Goal: Task Accomplishment & Management: Use online tool/utility

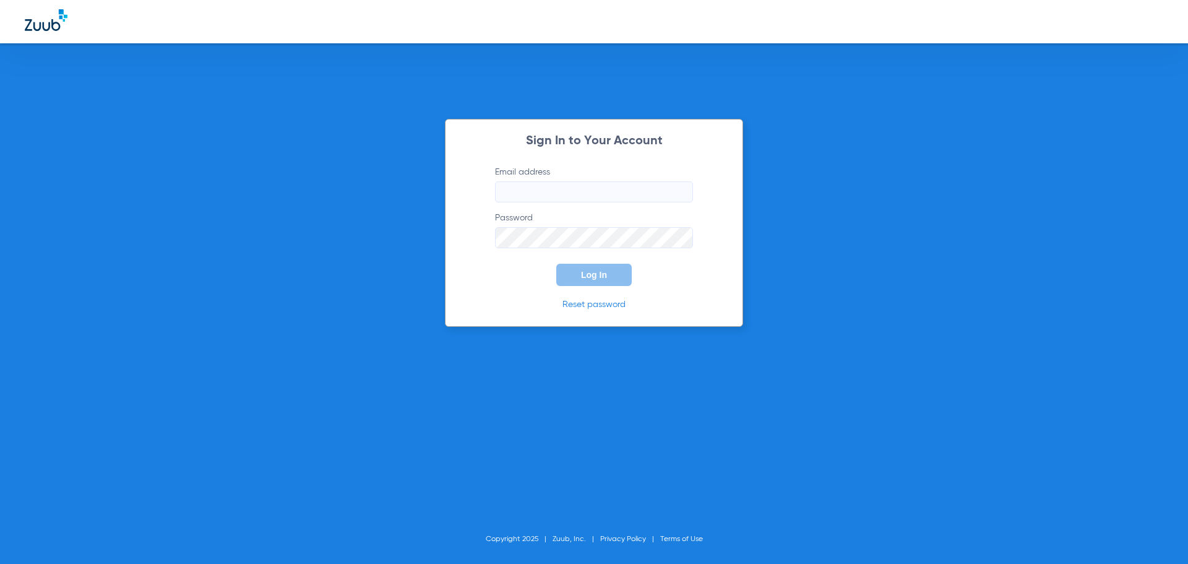
type input "[EMAIL_ADDRESS][DOMAIN_NAME]"
click at [574, 270] on button "Log In" at bounding box center [594, 275] width 76 height 22
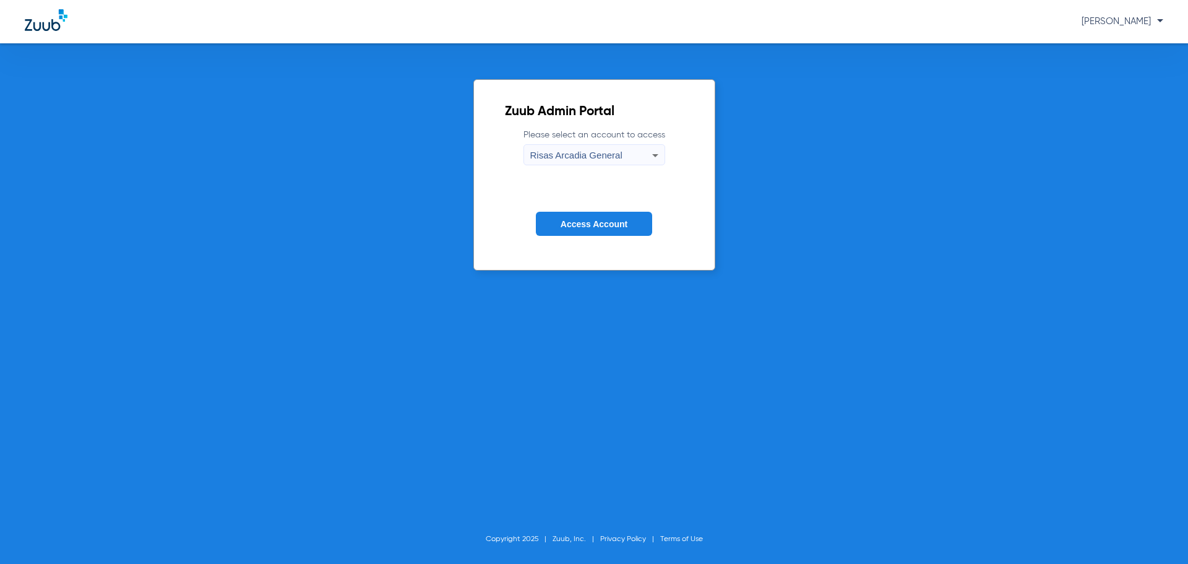
click at [587, 222] on span "Access Account" at bounding box center [594, 224] width 67 height 10
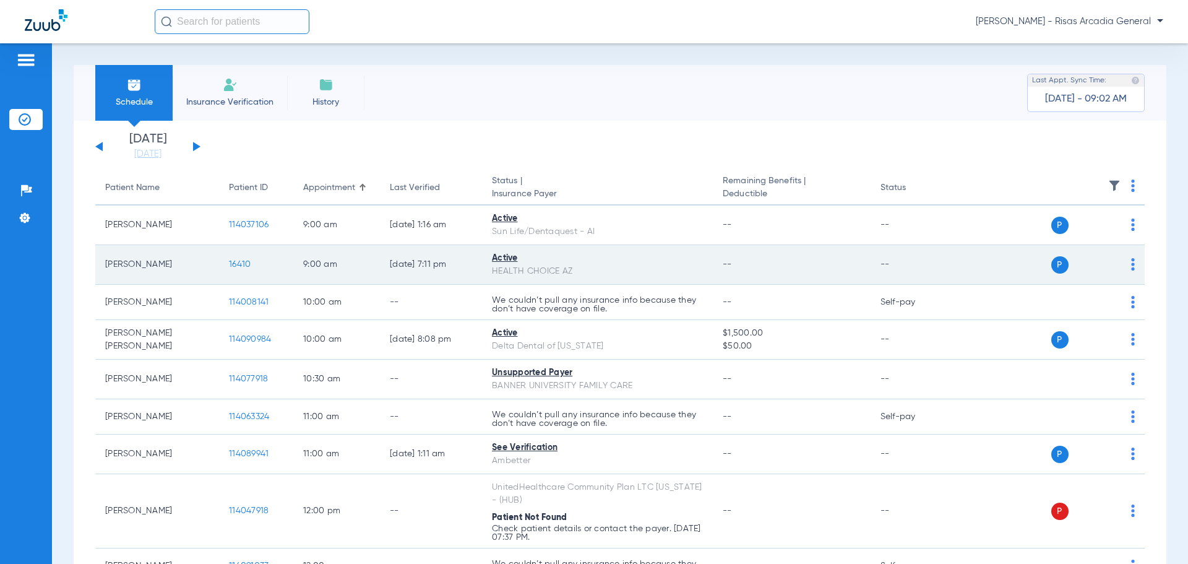
click at [699, 269] on div "HEALTH CHOICE AZ" at bounding box center [597, 271] width 211 height 13
click at [240, 265] on span "16410" at bounding box center [240, 264] width 22 height 9
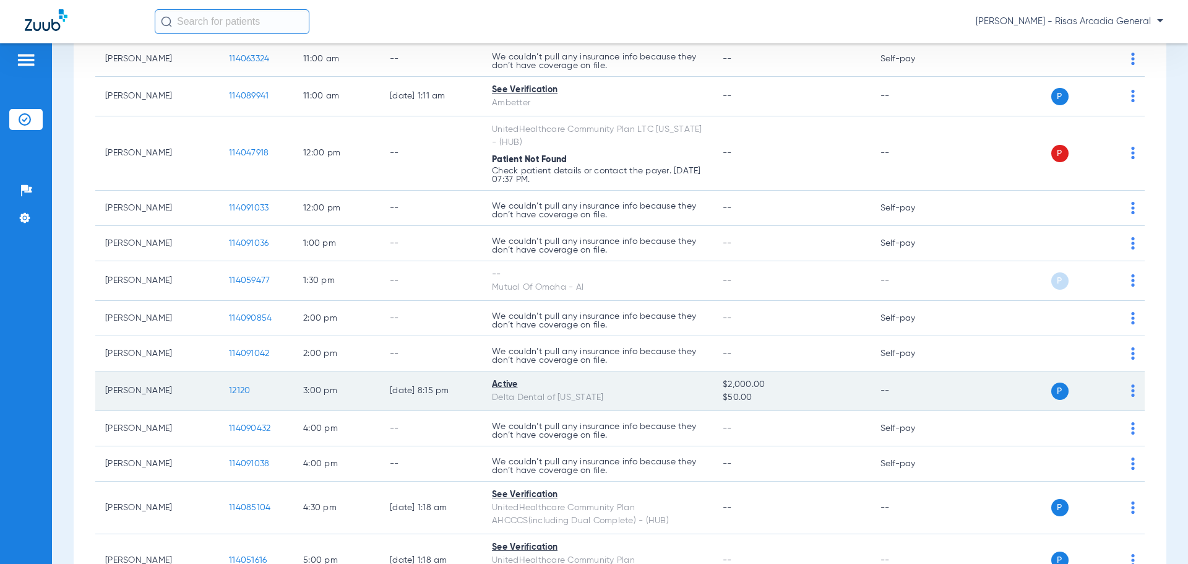
scroll to position [371, 0]
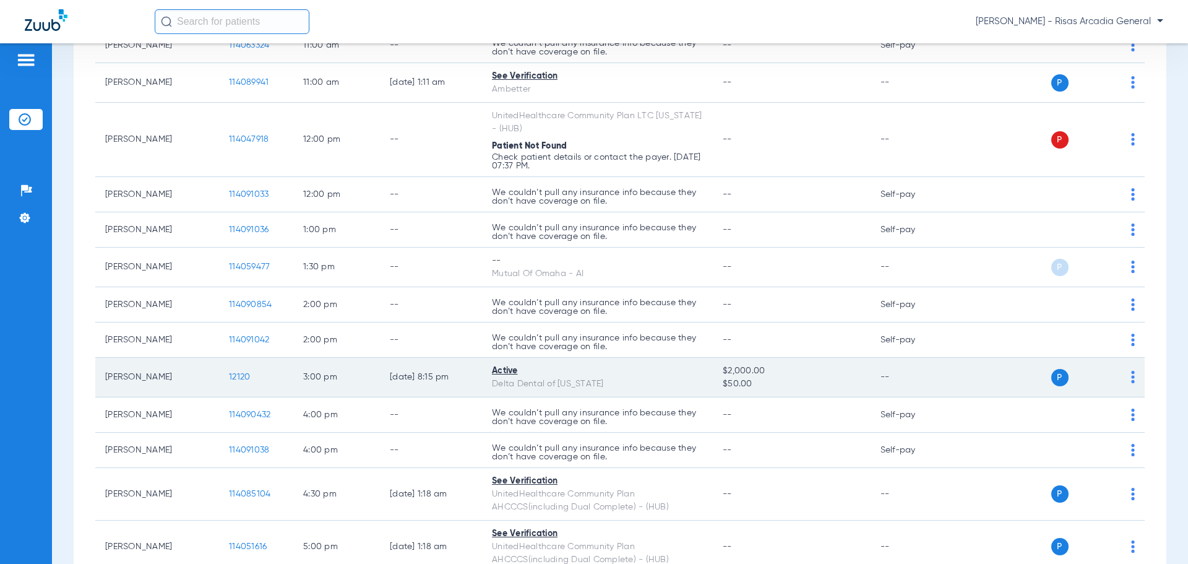
click at [227, 374] on td "12120" at bounding box center [256, 378] width 74 height 40
click at [238, 373] on span "12120" at bounding box center [239, 377] width 21 height 9
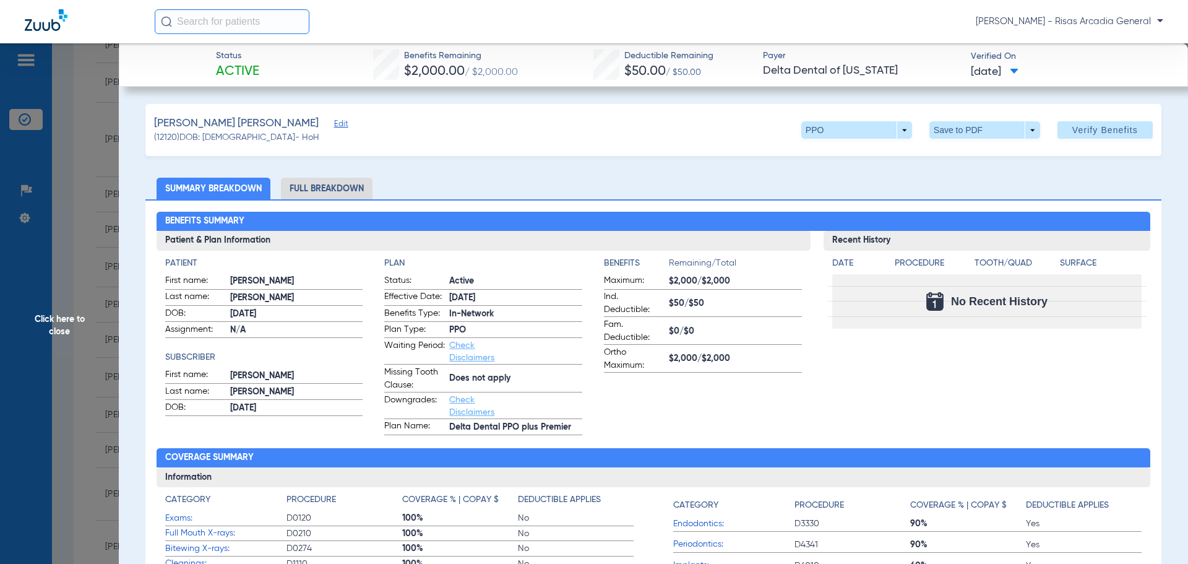
click at [1009, 72] on span "08/18/2025" at bounding box center [995, 71] width 48 height 15
click at [946, 67] on div at bounding box center [594, 282] width 1188 height 564
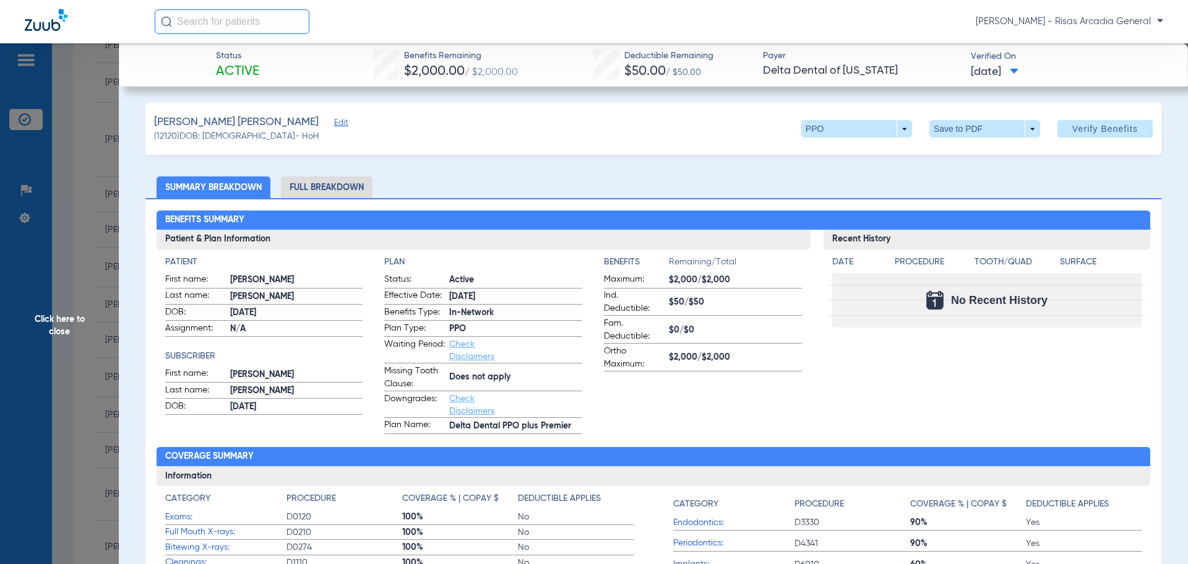
scroll to position [0, 0]
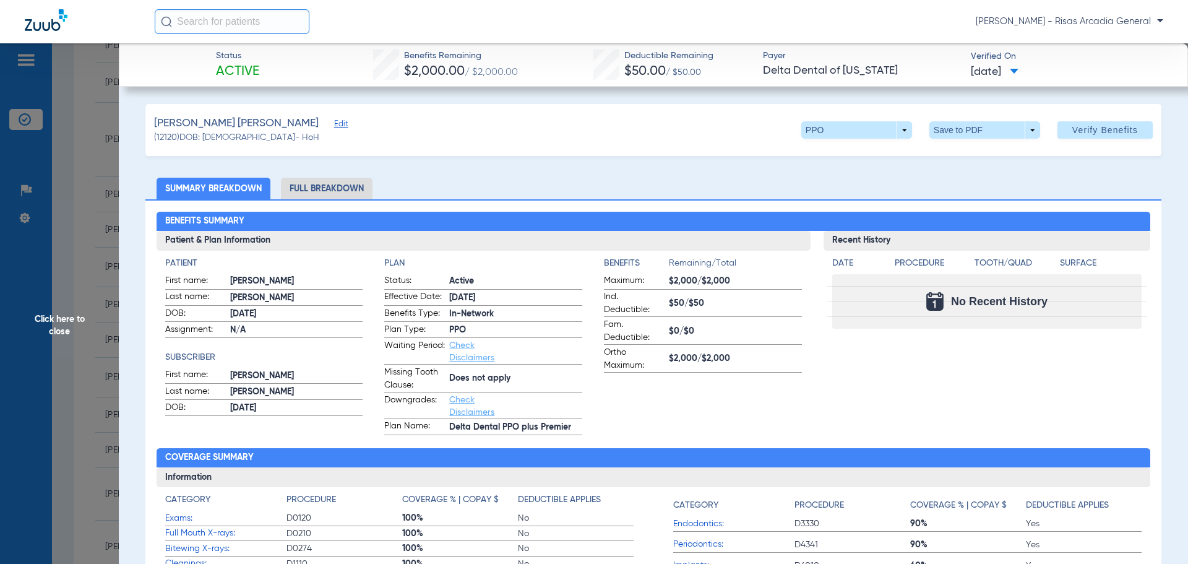
click at [330, 193] on li "Full Breakdown" at bounding box center [327, 189] width 92 height 22
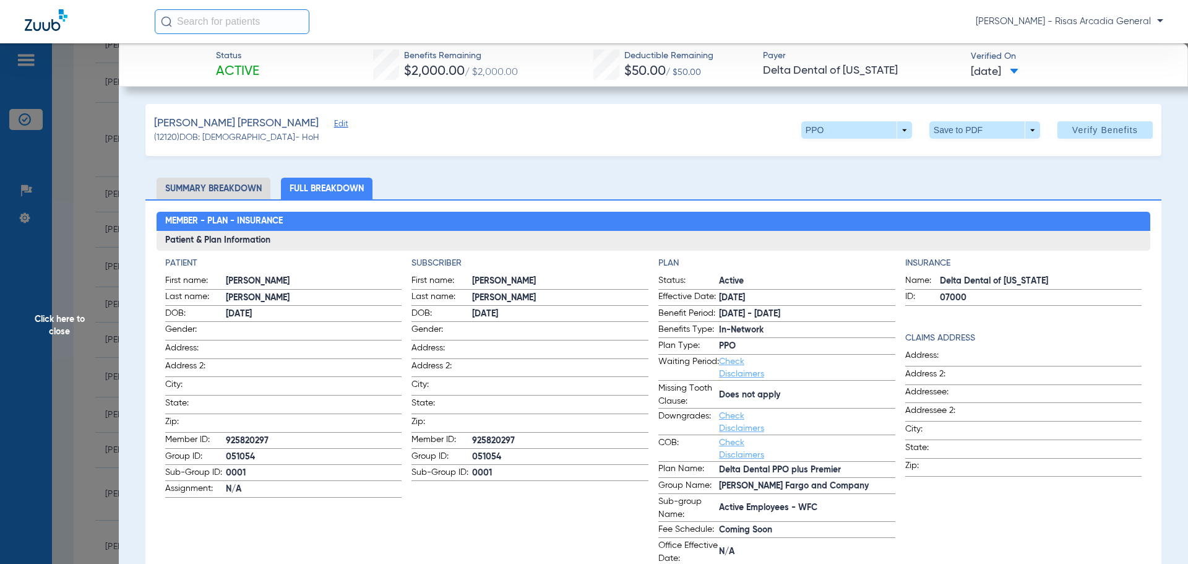
click at [237, 194] on li "Summary Breakdown" at bounding box center [214, 189] width 114 height 22
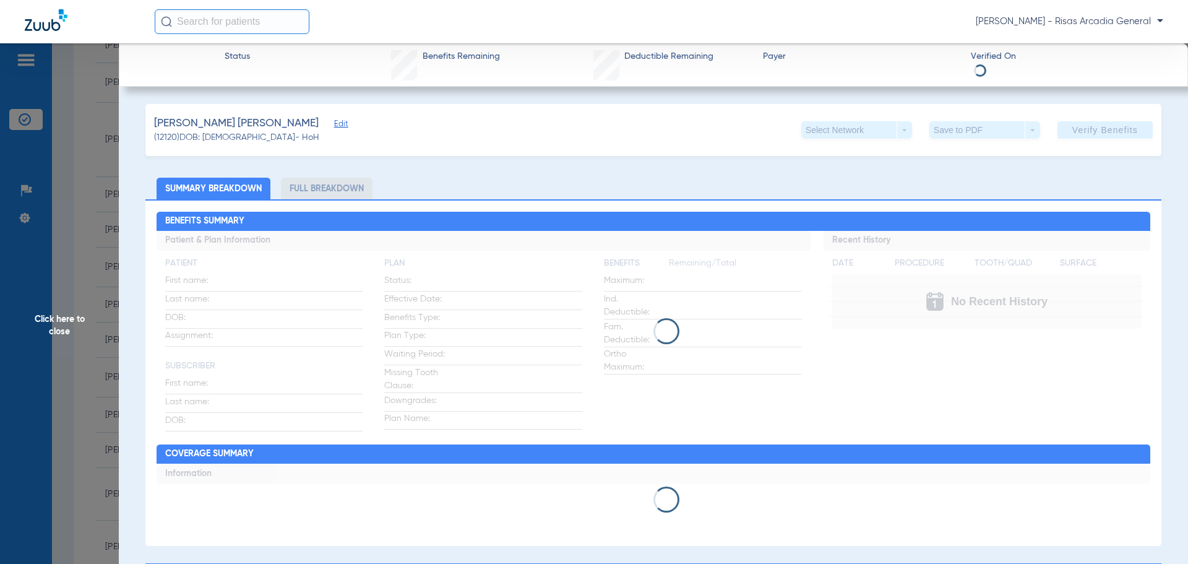
drag, startPoint x: 237, startPoint y: 194, endPoint x: 206, endPoint y: 193, distance: 31.0
click at [206, 193] on li "Summary Breakdown" at bounding box center [214, 189] width 114 height 22
click at [55, 317] on span "Click here to close" at bounding box center [59, 325] width 119 height 564
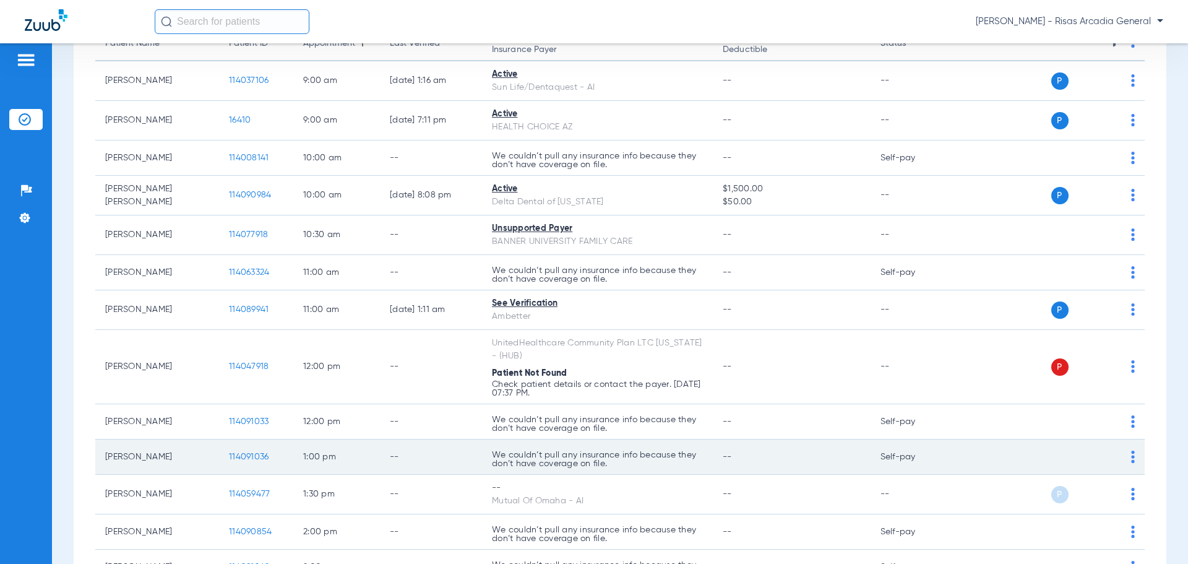
scroll to position [124, 0]
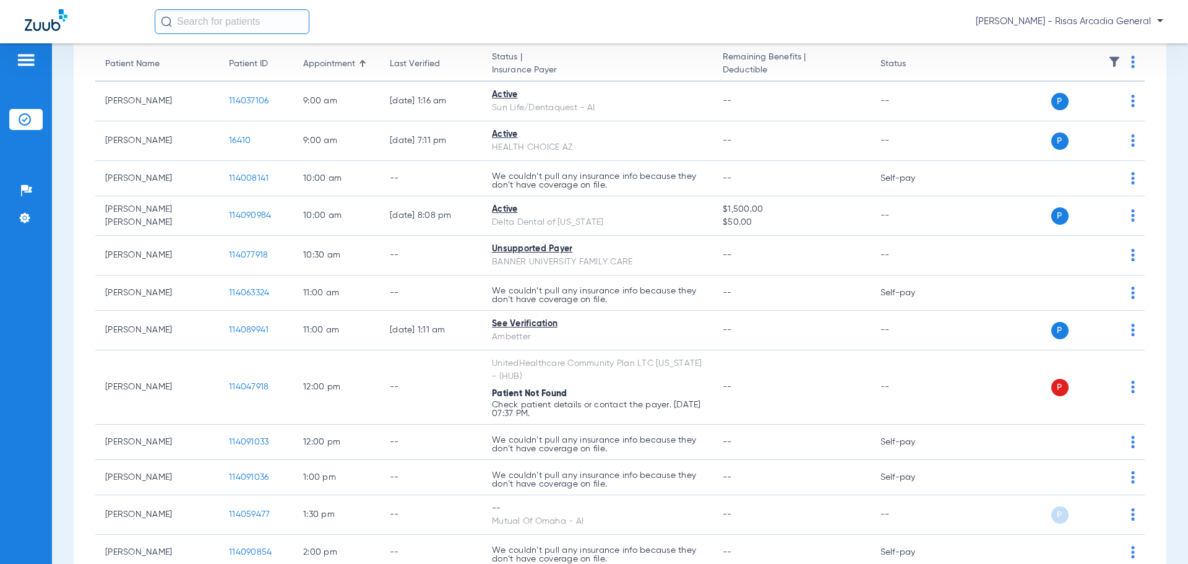
click at [76, 306] on div "Tuesday 06-17-2025 Wednesday 06-18-2025 Thursday 06-19-2025 Friday 06-20-2025 S…" at bounding box center [620, 561] width 1093 height 1128
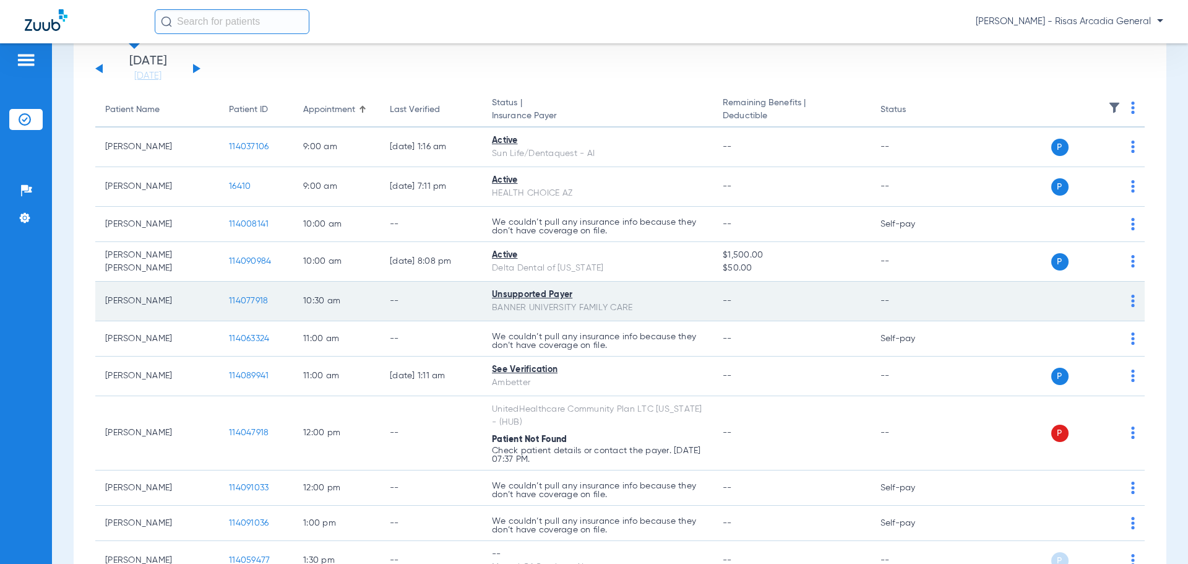
scroll to position [0, 0]
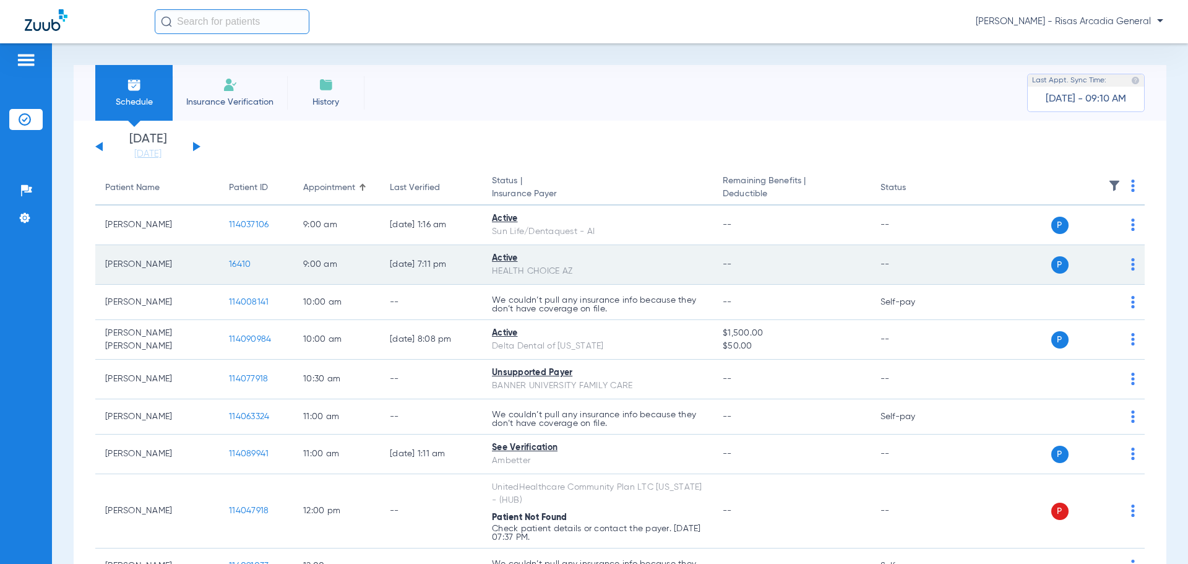
click at [404, 274] on td "07/22/25 7:11 PM" at bounding box center [431, 265] width 102 height 40
click at [245, 261] on span "16410" at bounding box center [240, 264] width 22 height 9
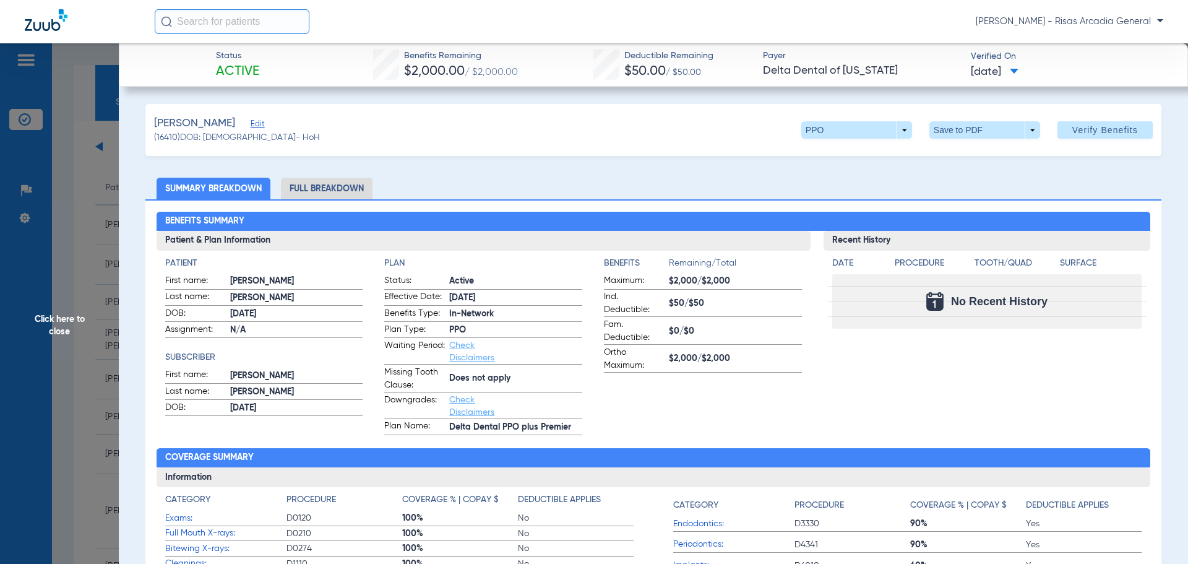
click at [58, 318] on span "Click here to close" at bounding box center [59, 325] width 119 height 564
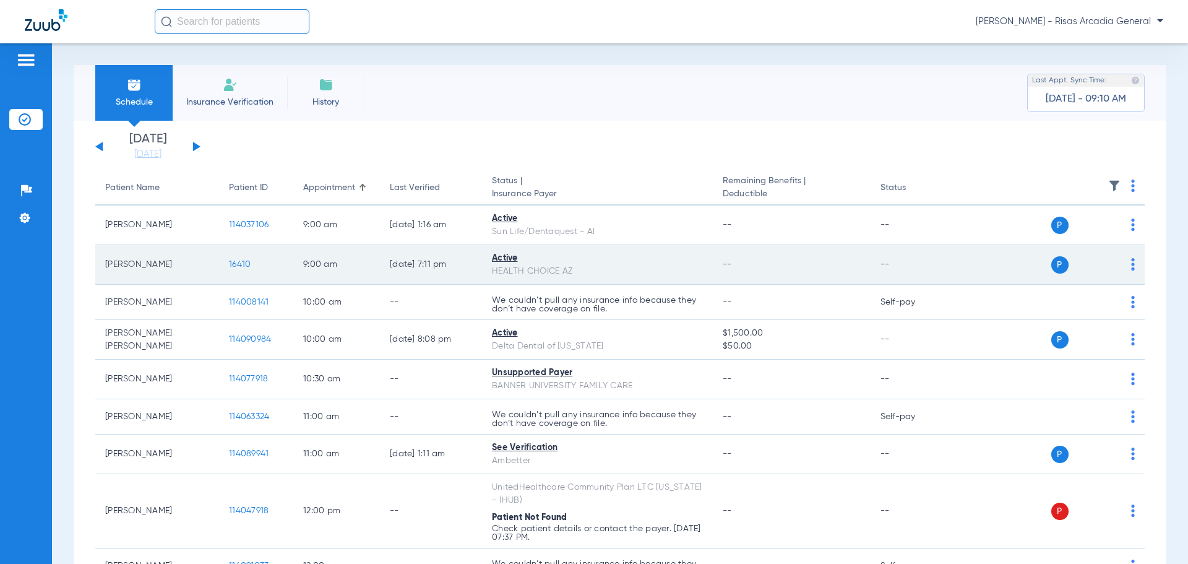
click at [140, 277] on td "[PERSON_NAME]" at bounding box center [157, 265] width 124 height 40
click at [233, 265] on span "16410" at bounding box center [240, 264] width 22 height 9
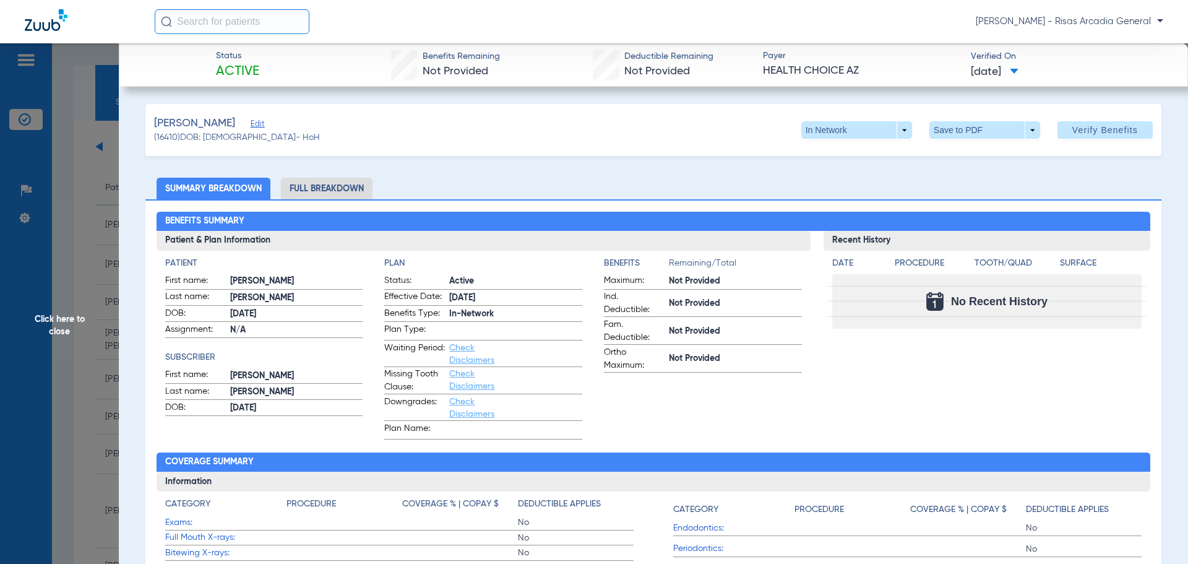
click at [987, 76] on span "07/22/2025" at bounding box center [995, 71] width 48 height 15
click at [860, 79] on div at bounding box center [594, 282] width 1188 height 564
click at [1078, 137] on span at bounding box center [1105, 130] width 95 height 30
click at [61, 328] on span "Click here to close" at bounding box center [59, 325] width 119 height 564
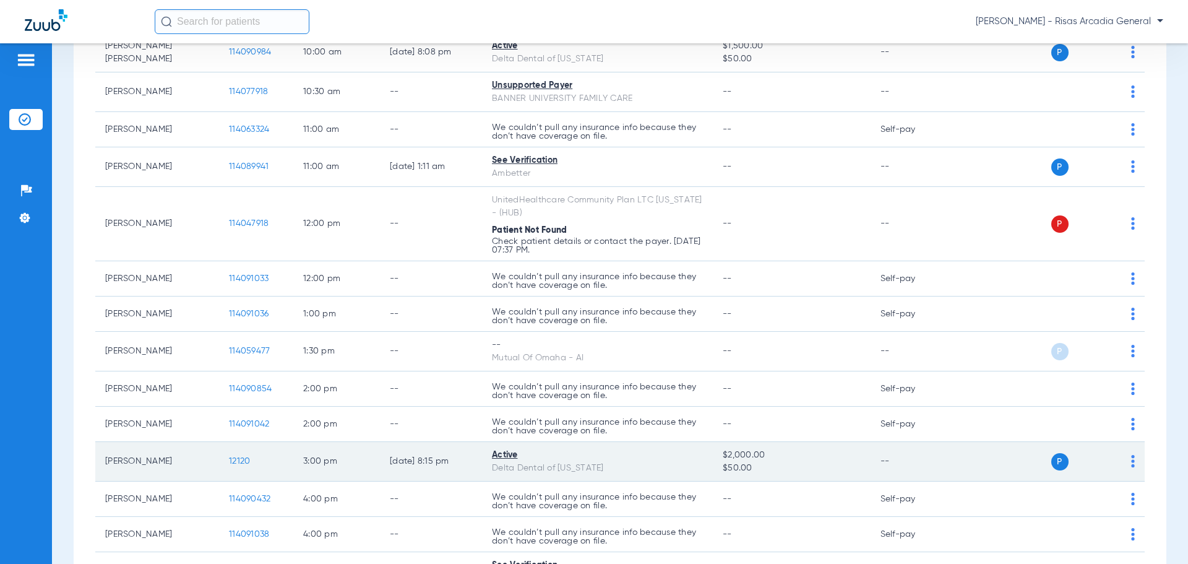
scroll to position [309, 0]
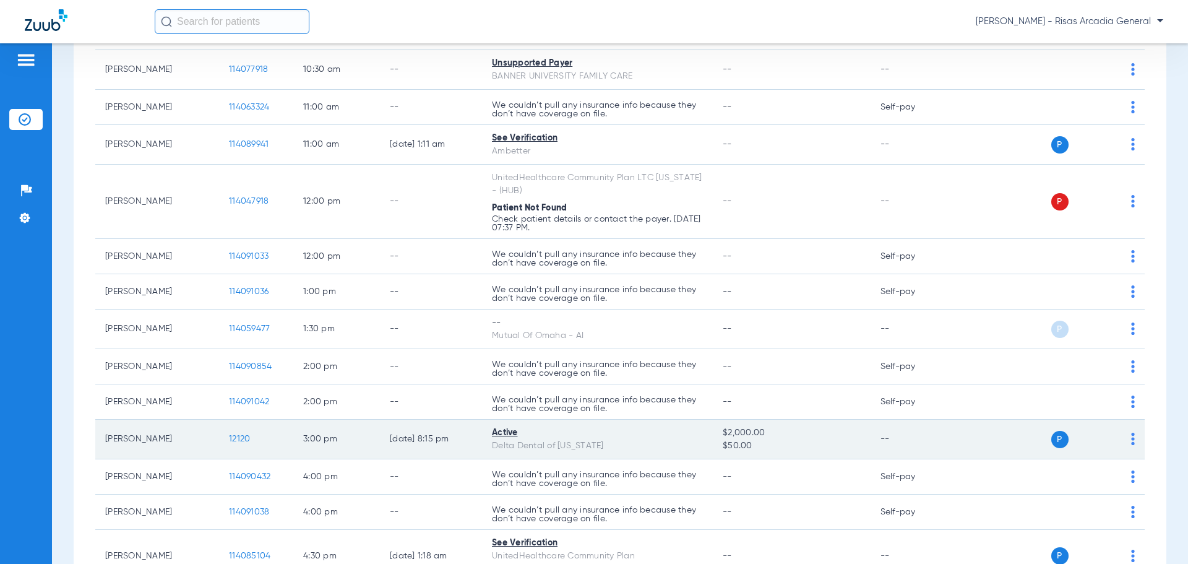
click at [249, 440] on span "12120" at bounding box center [239, 438] width 21 height 9
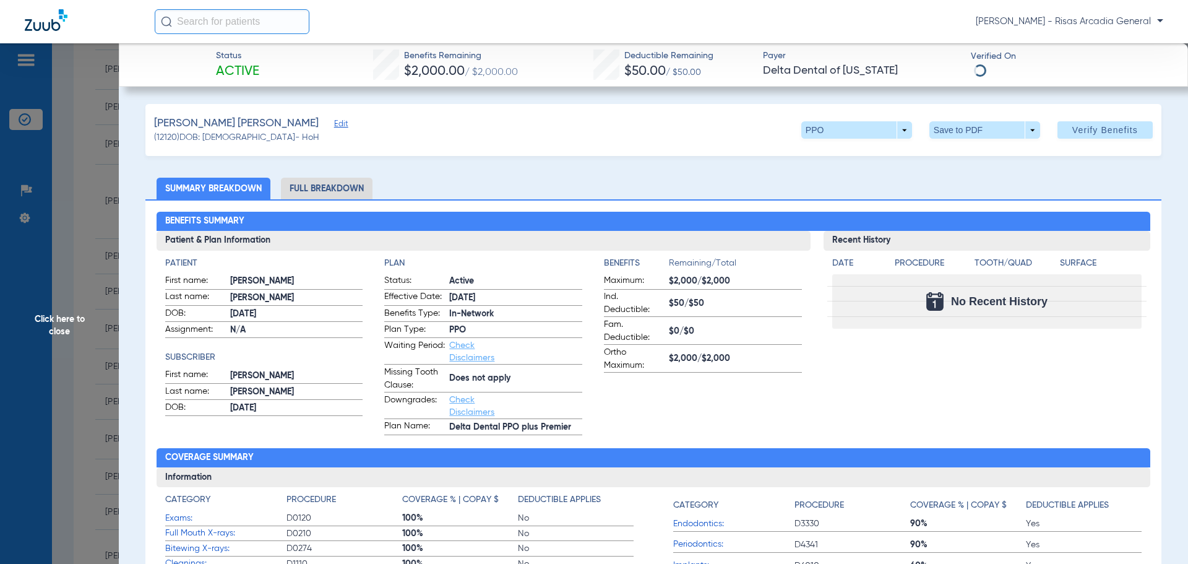
drag, startPoint x: 1086, startPoint y: 126, endPoint x: 1121, endPoint y: 183, distance: 66.1
click at [1089, 132] on span "Verify Benefits" at bounding box center [1106, 130] width 66 height 10
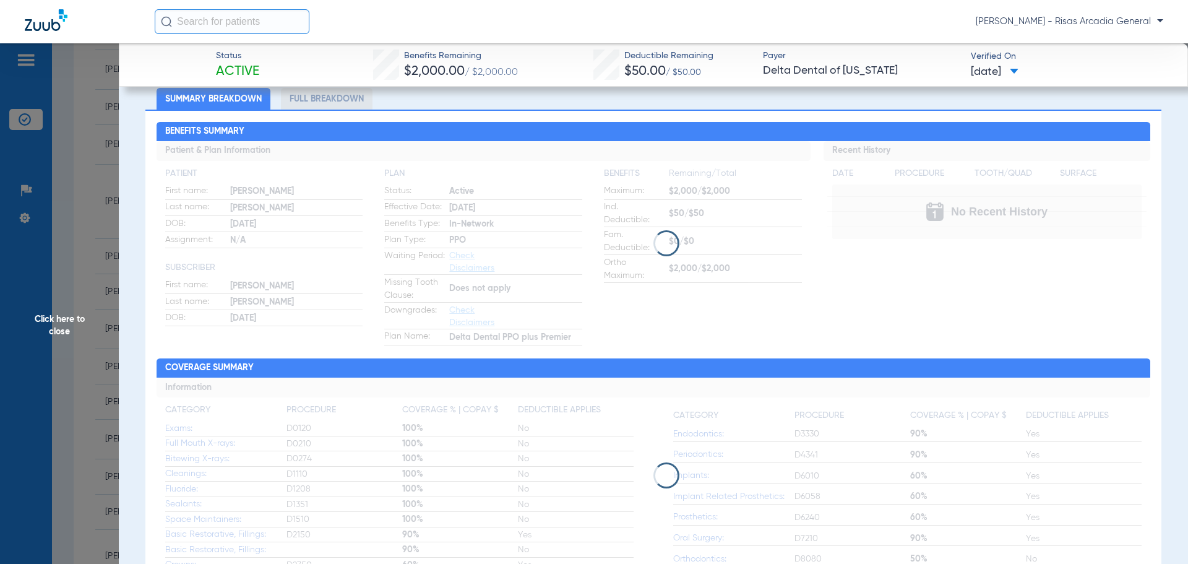
scroll to position [0, 0]
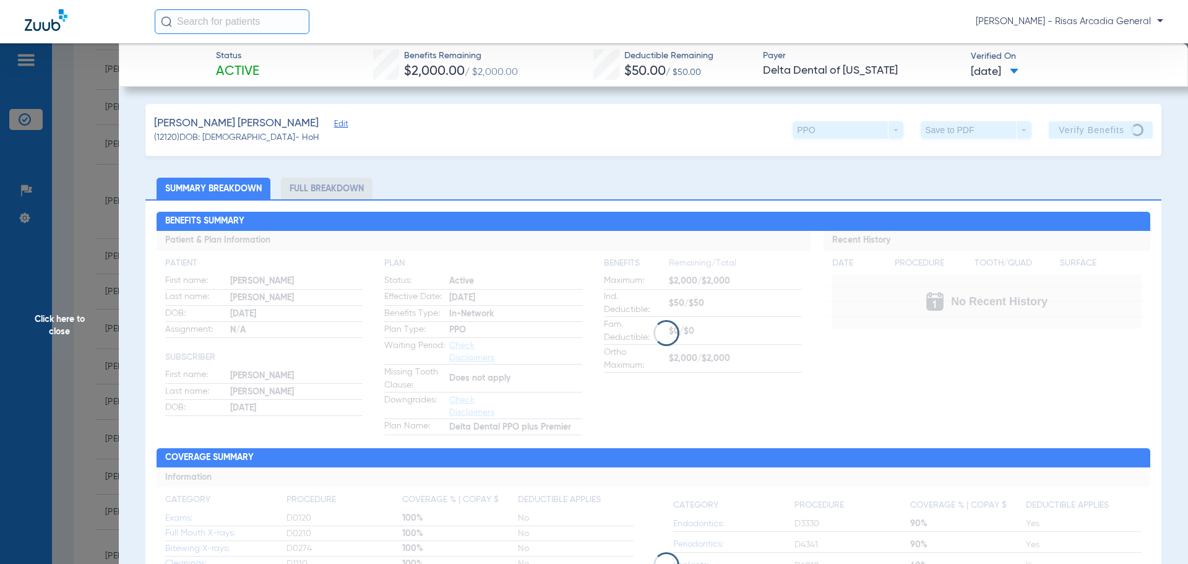
click at [323, 192] on li "Full Breakdown" at bounding box center [327, 189] width 92 height 22
click at [401, 460] on h2 "Coverage Summary" at bounding box center [654, 458] width 995 height 20
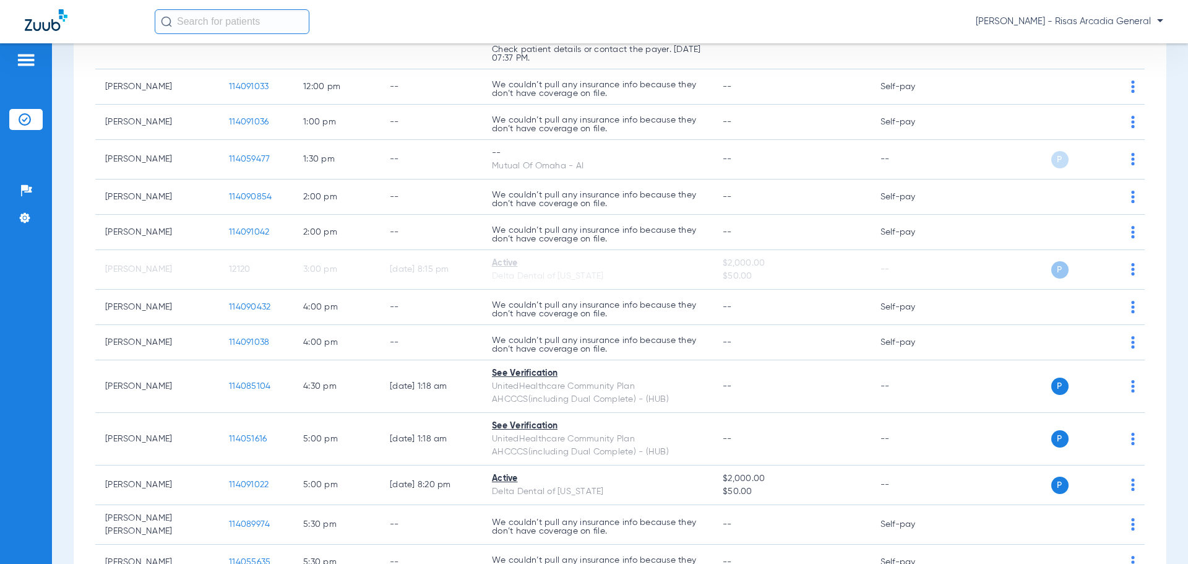
scroll to position [433, 0]
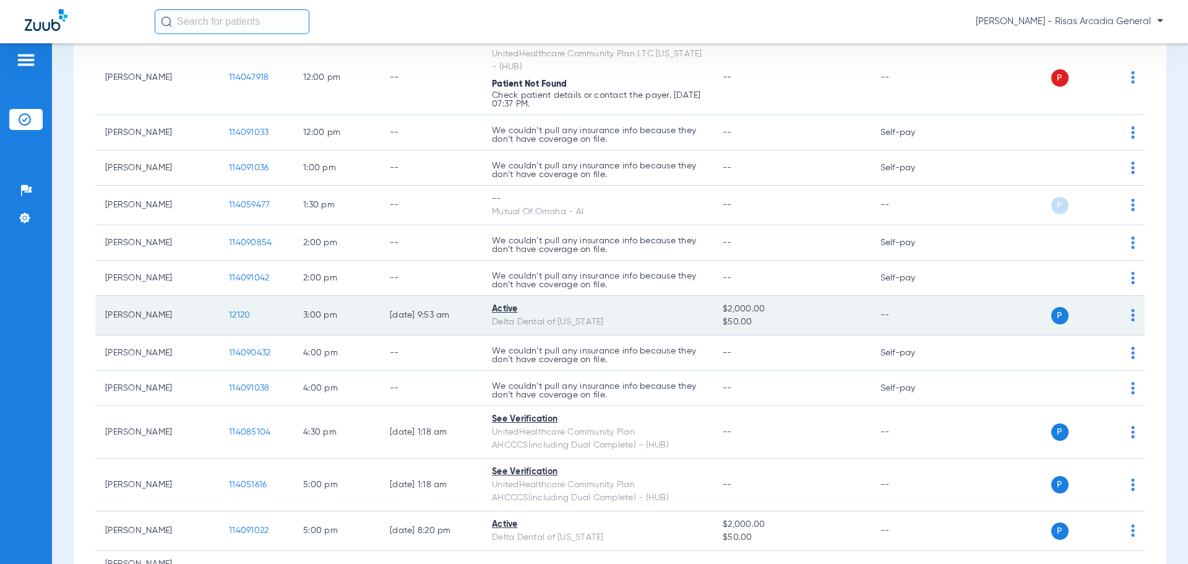
click at [503, 308] on div "Active" at bounding box center [597, 309] width 211 height 13
click at [235, 311] on span "12120" at bounding box center [239, 315] width 21 height 9
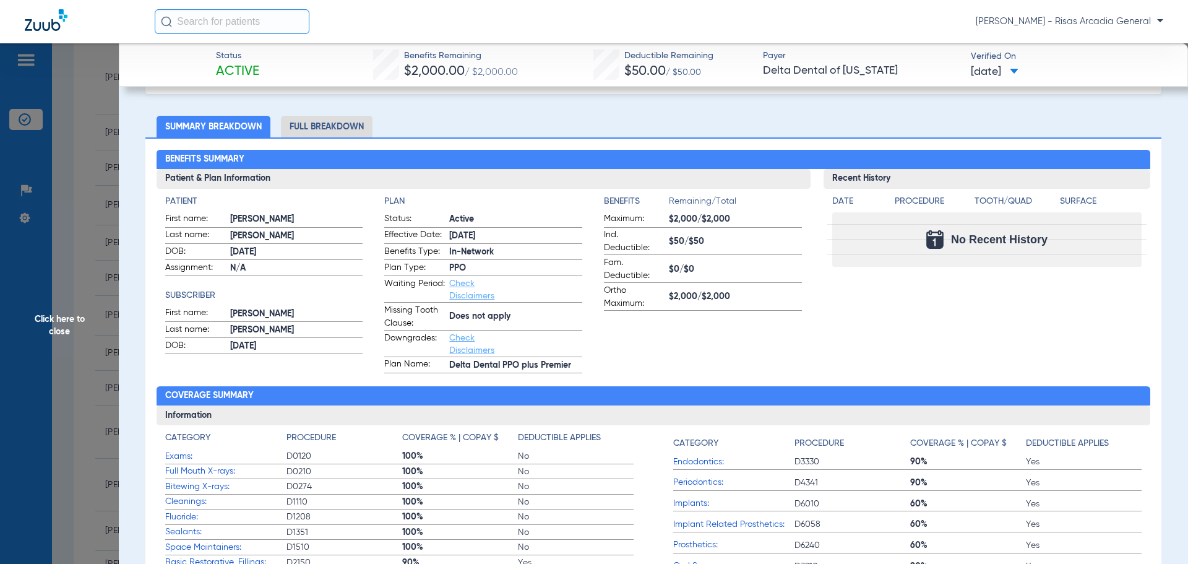
scroll to position [0, 0]
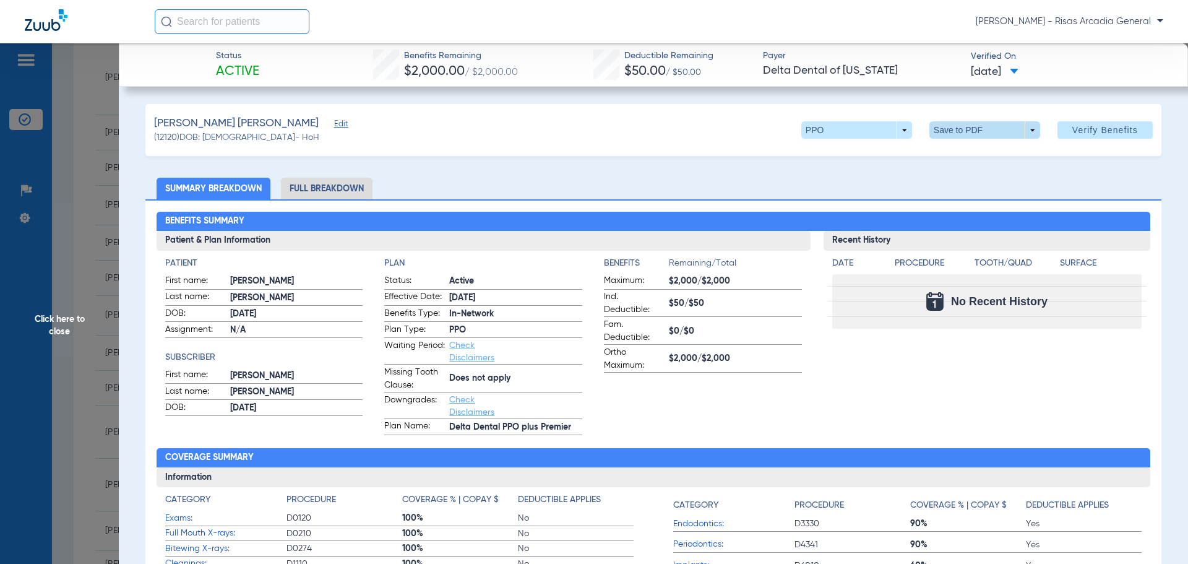
click at [960, 129] on span at bounding box center [985, 129] width 111 height 17
click at [961, 162] on button "insert_drive_file Save to PDF" at bounding box center [967, 154] width 93 height 25
click at [61, 317] on span "Click here to close" at bounding box center [59, 325] width 119 height 564
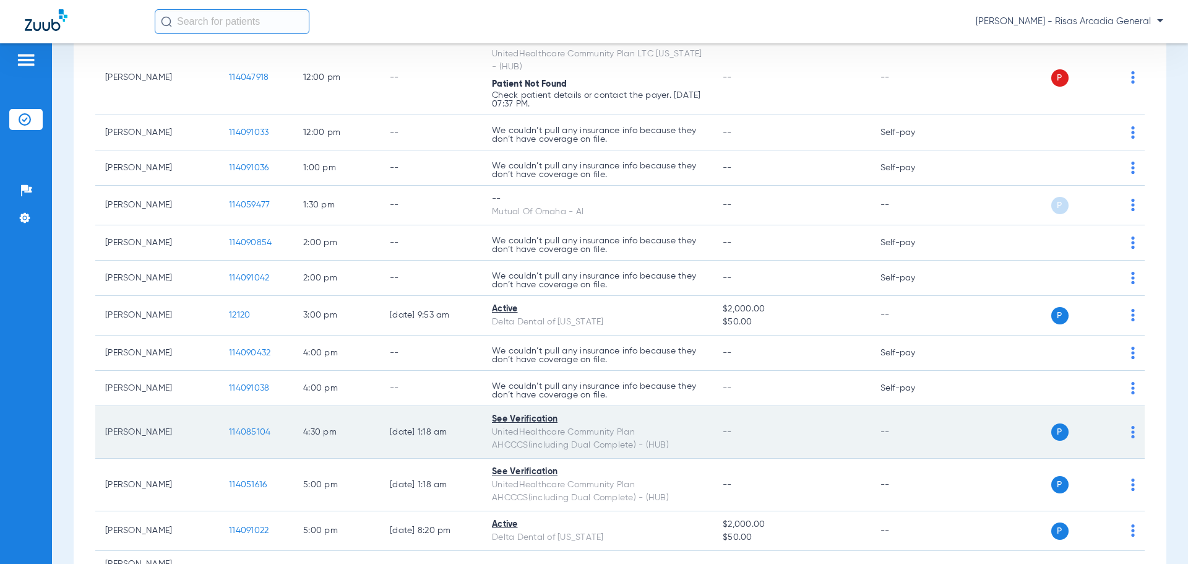
click at [228, 430] on td "114085104" at bounding box center [256, 432] width 74 height 53
click at [241, 430] on span "114085104" at bounding box center [249, 432] width 41 height 9
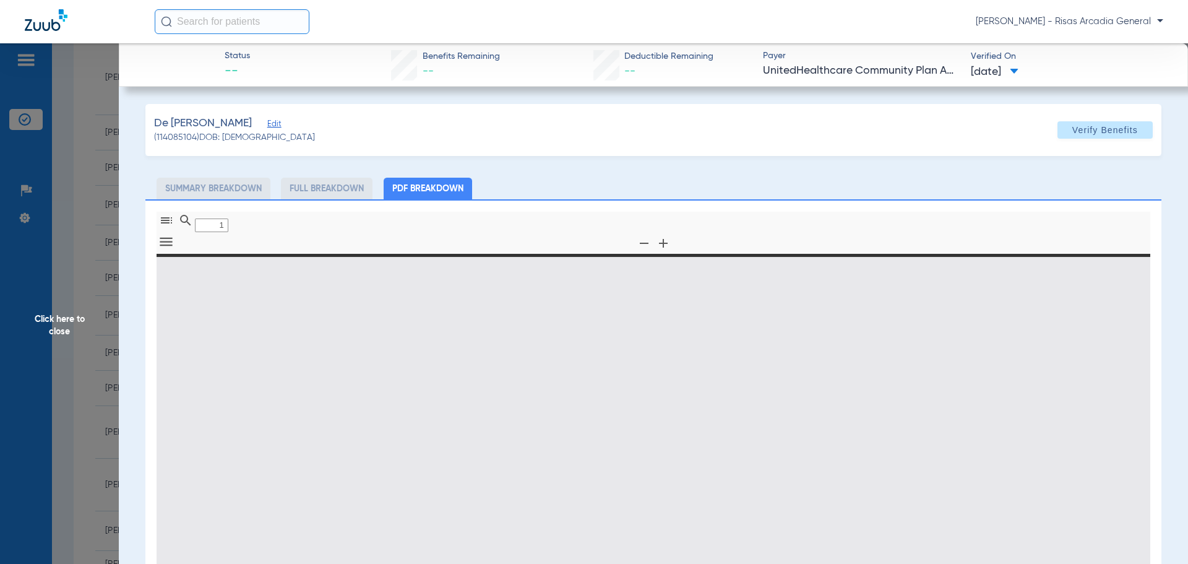
type input "0"
select select "page-width"
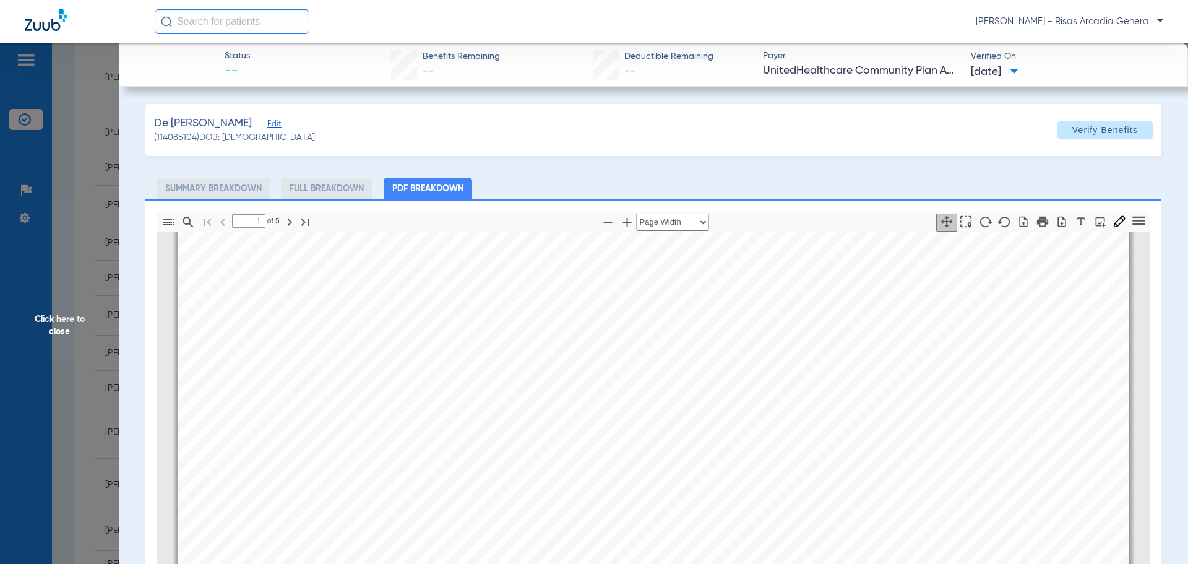
scroll to position [501, 0]
type input "2"
click at [63, 272] on span "Click here to close" at bounding box center [59, 325] width 119 height 564
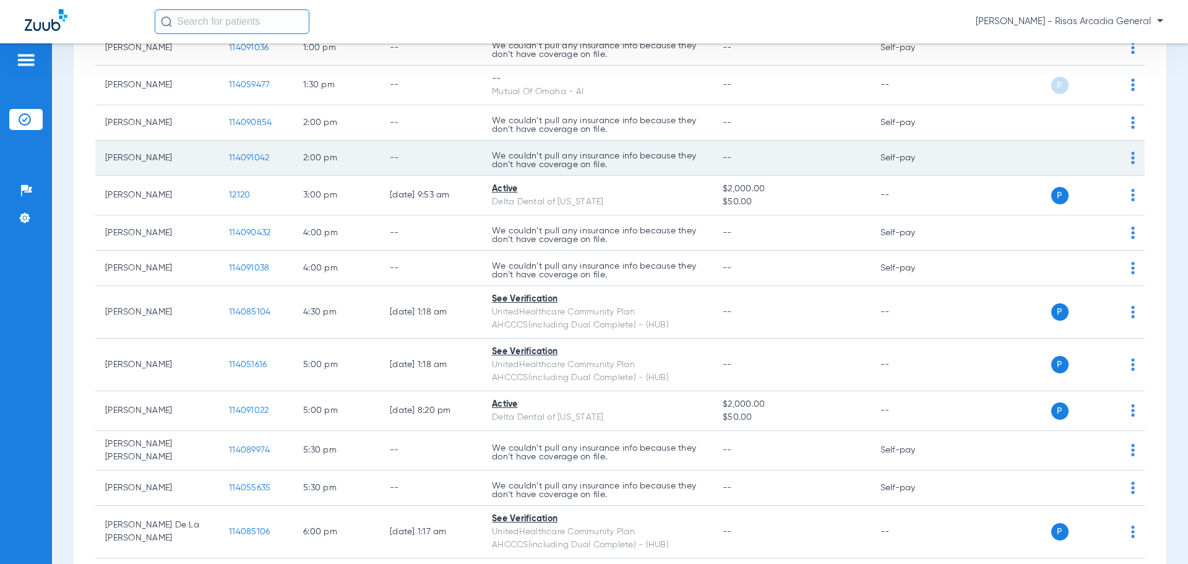
scroll to position [557, 0]
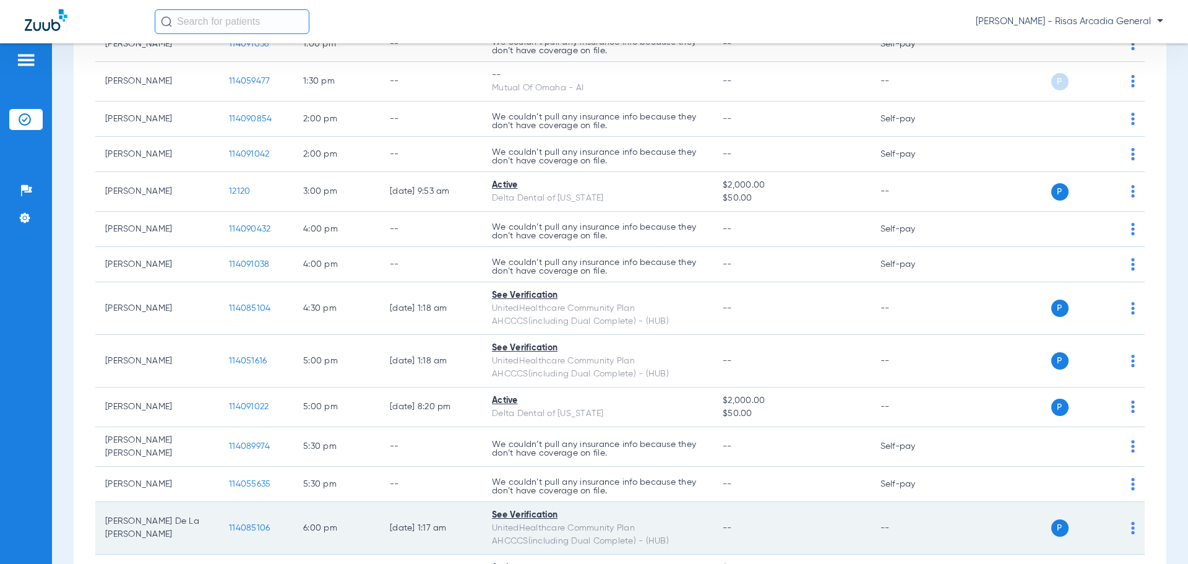
click at [265, 530] on span "114085106" at bounding box center [249, 528] width 41 height 9
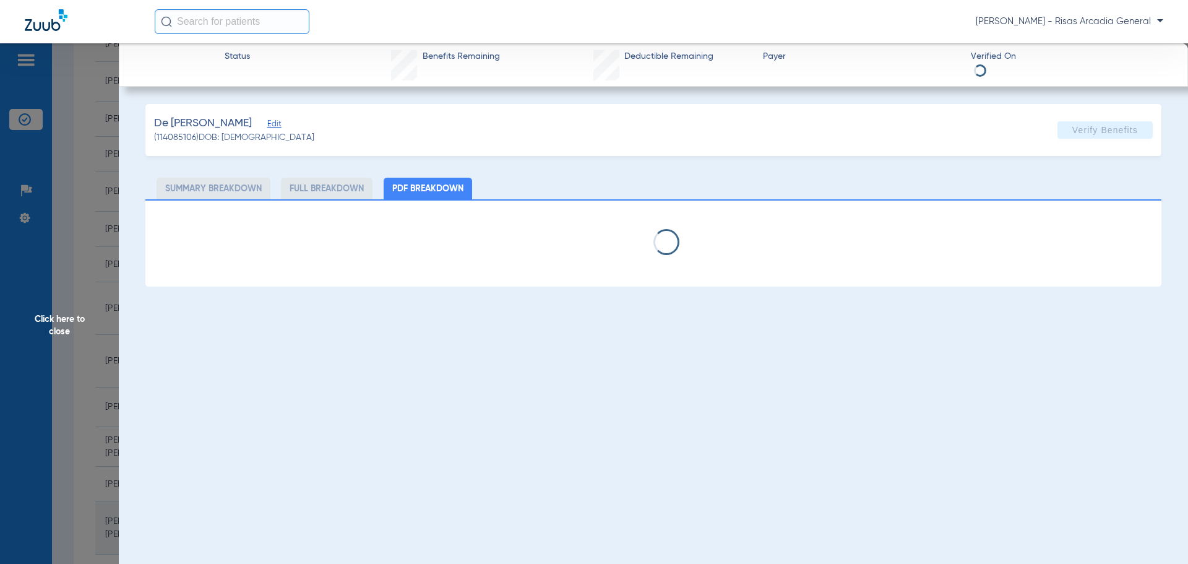
select select "page-width"
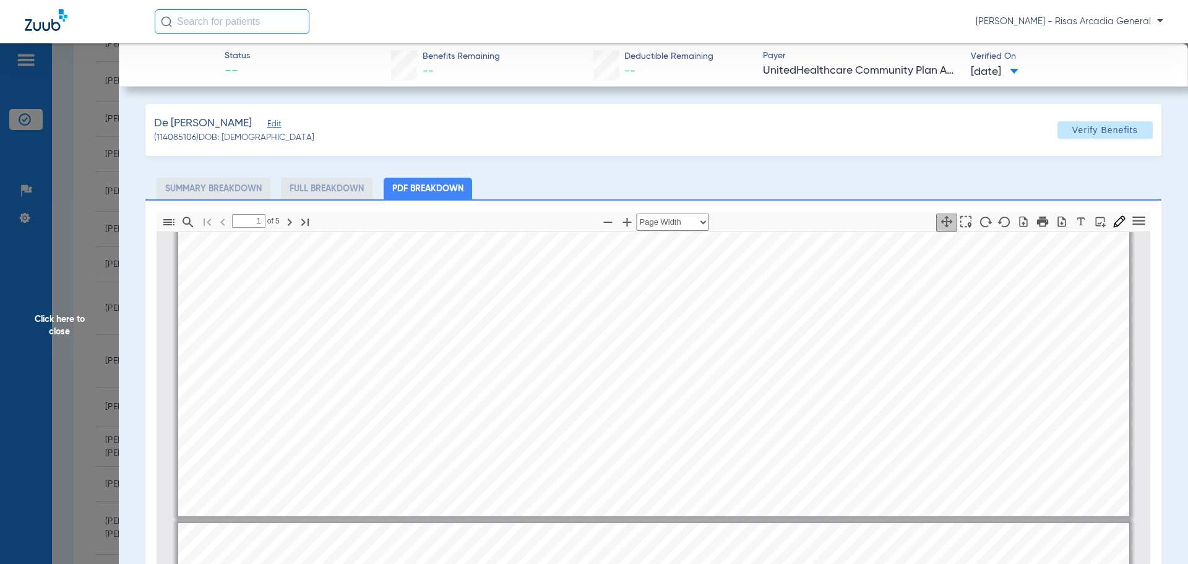
type input "2"
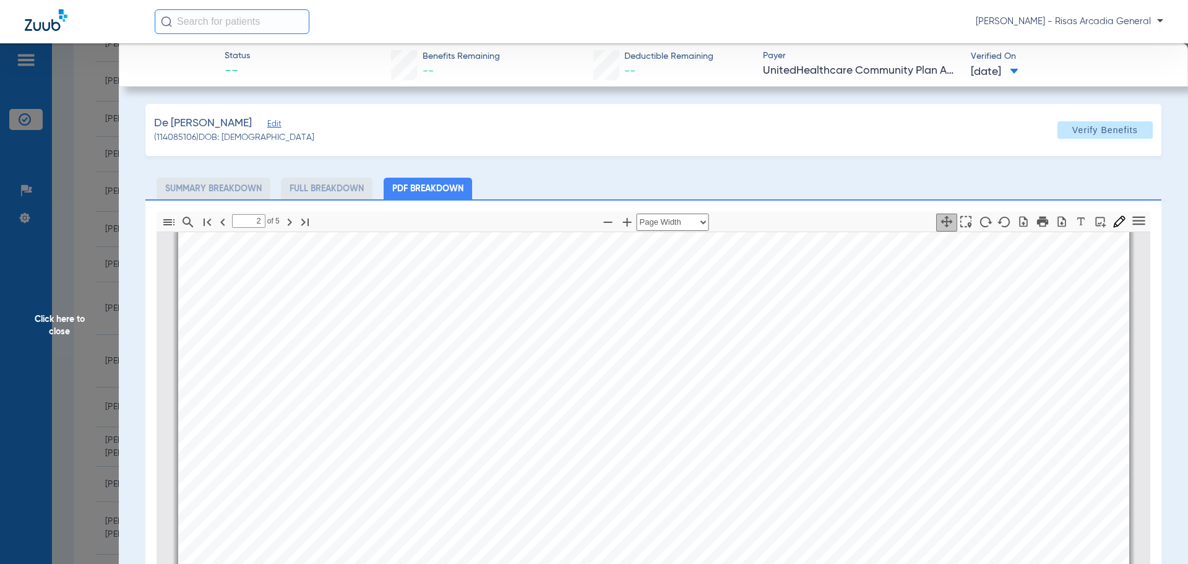
scroll to position [1615, 0]
click at [696, 222] on select "Automatic Zoom Actual Size Page Fit Page Width ⁨50⁩% ⁨100⁩% ⁨125⁩% ⁨150⁩% ⁨200⁩…" at bounding box center [673, 222] width 72 height 17
select select "page-actual"
click at [637, 214] on select "Automatic Zoom Actual Size Page Fit Page Width ⁨50⁩% ⁨100⁩% ⁨125⁩% ⁨150⁩% ⁨200⁩…" at bounding box center [673, 222] width 72 height 17
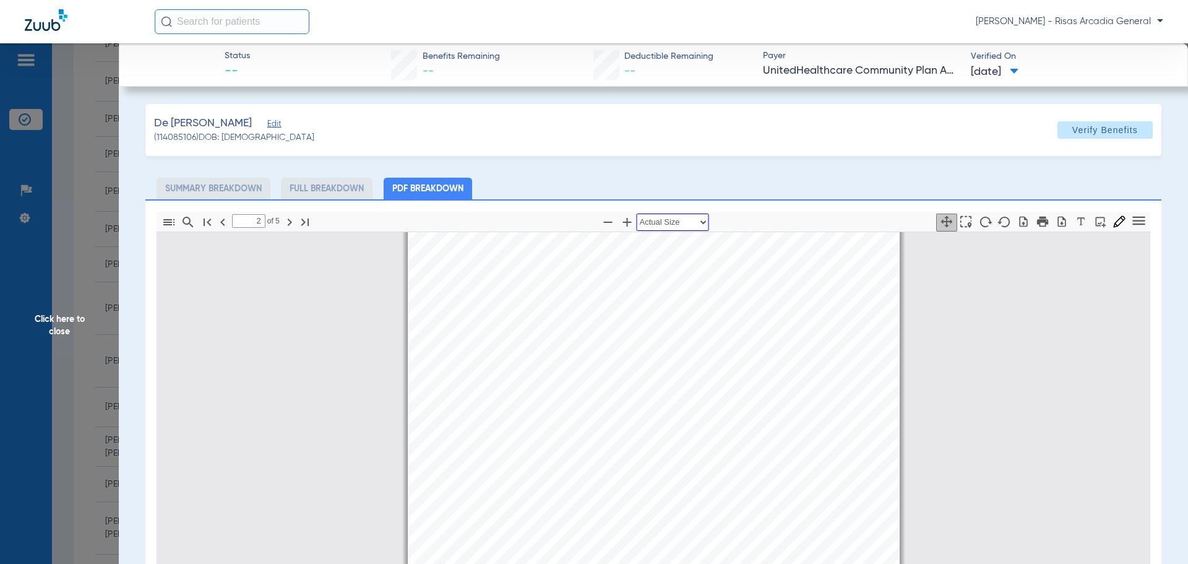
scroll to position [718, 0]
click at [50, 330] on span "Click here to close" at bounding box center [59, 325] width 119 height 564
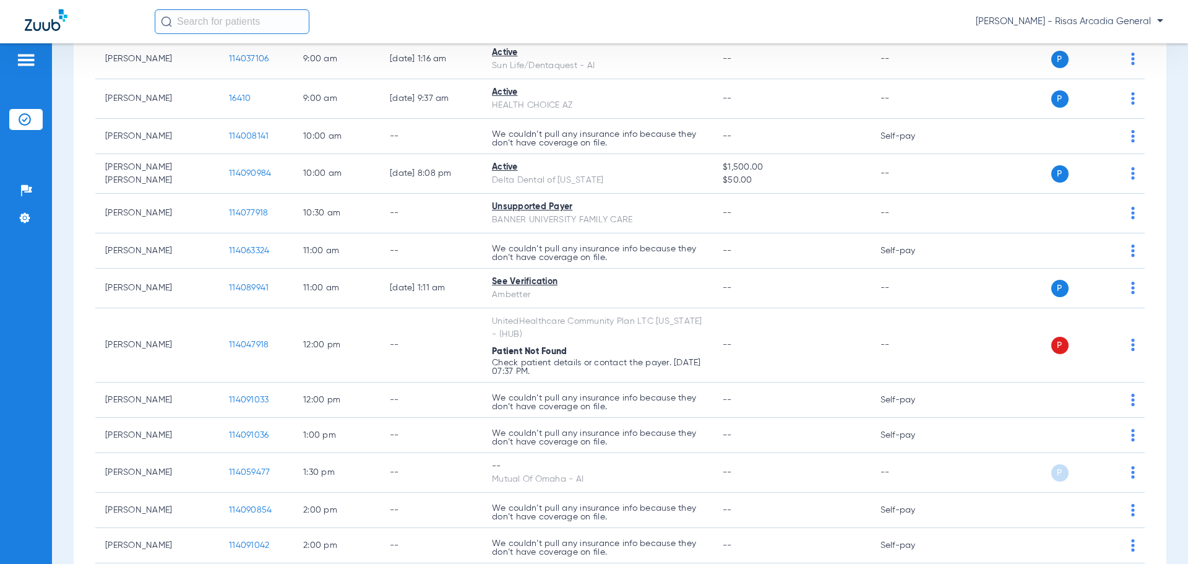
scroll to position [0, 0]
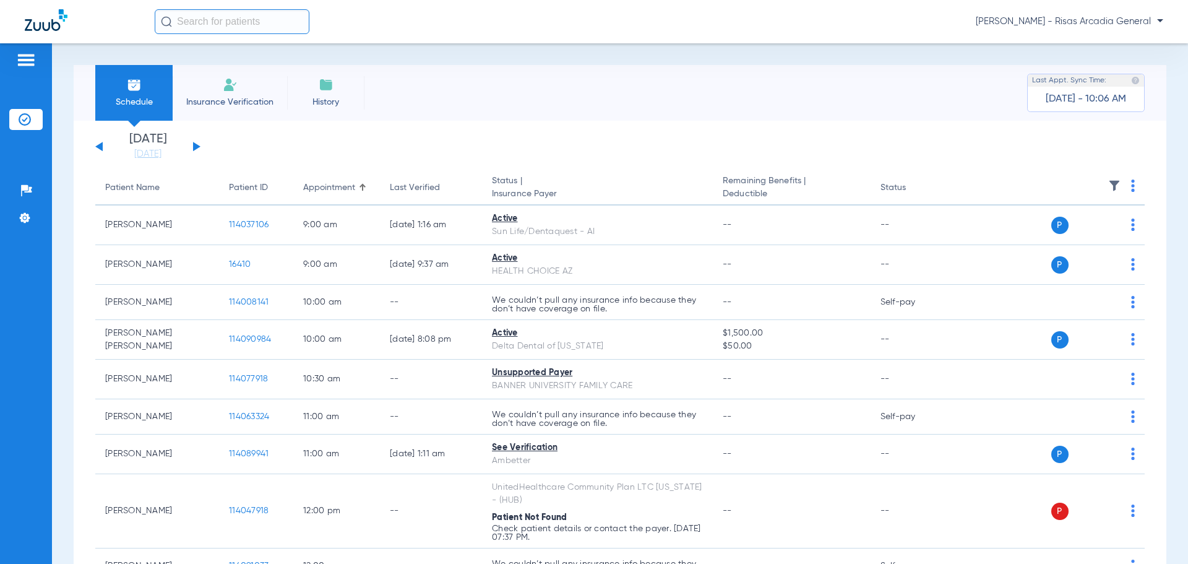
click at [272, 101] on span "Insurance Verification" at bounding box center [230, 102] width 96 height 12
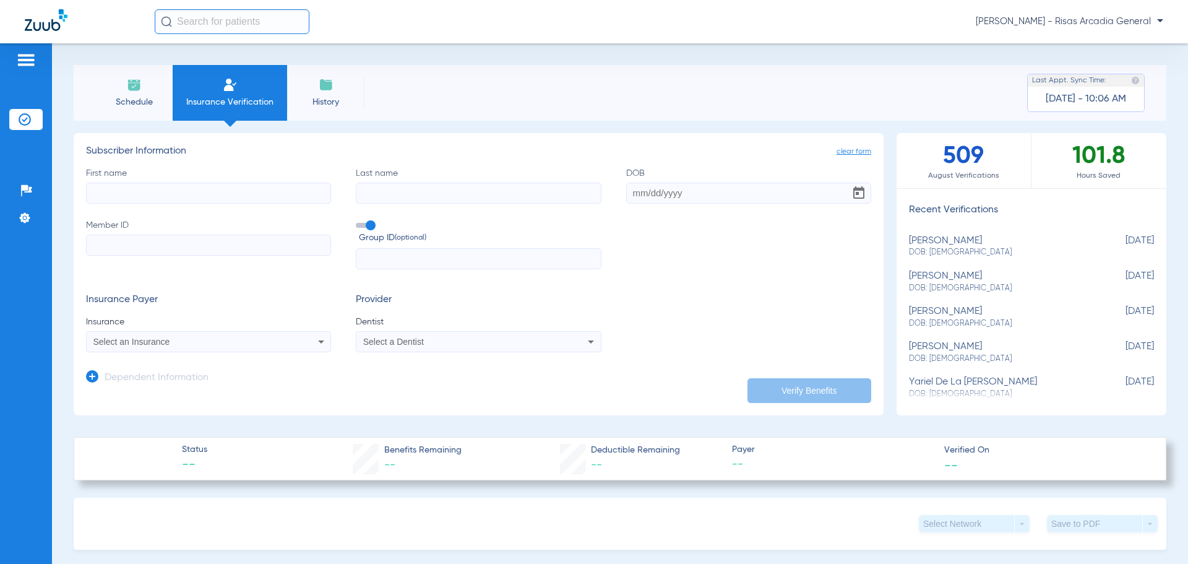
click at [181, 196] on input "First name" at bounding box center [208, 193] width 245 height 21
click at [198, 344] on div "Select an Insurance" at bounding box center [185, 341] width 185 height 9
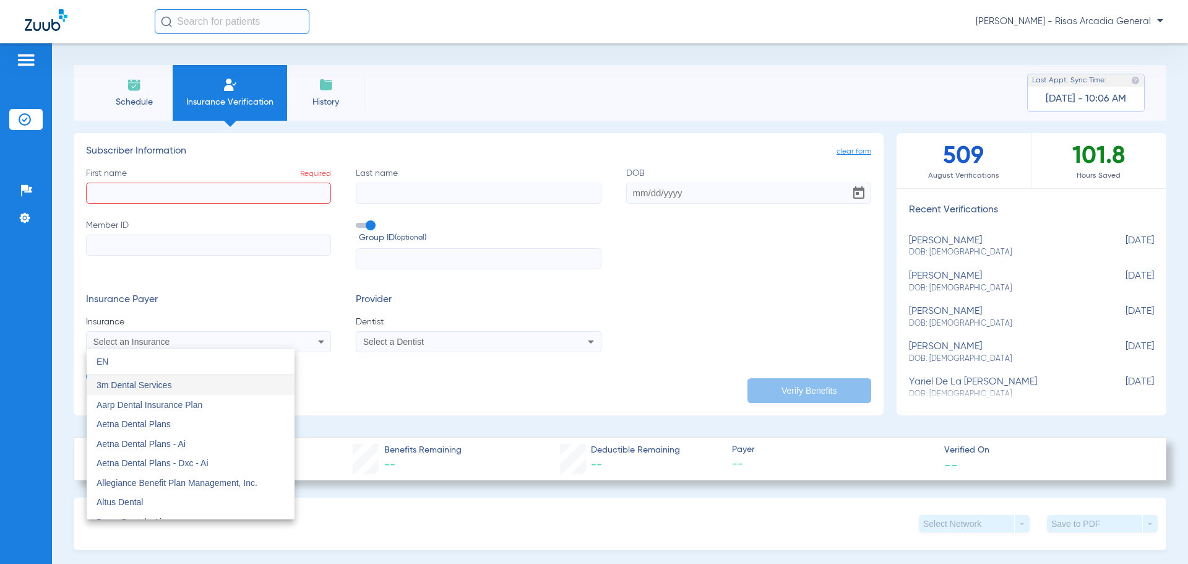
type input "E"
type input "MEDIC"
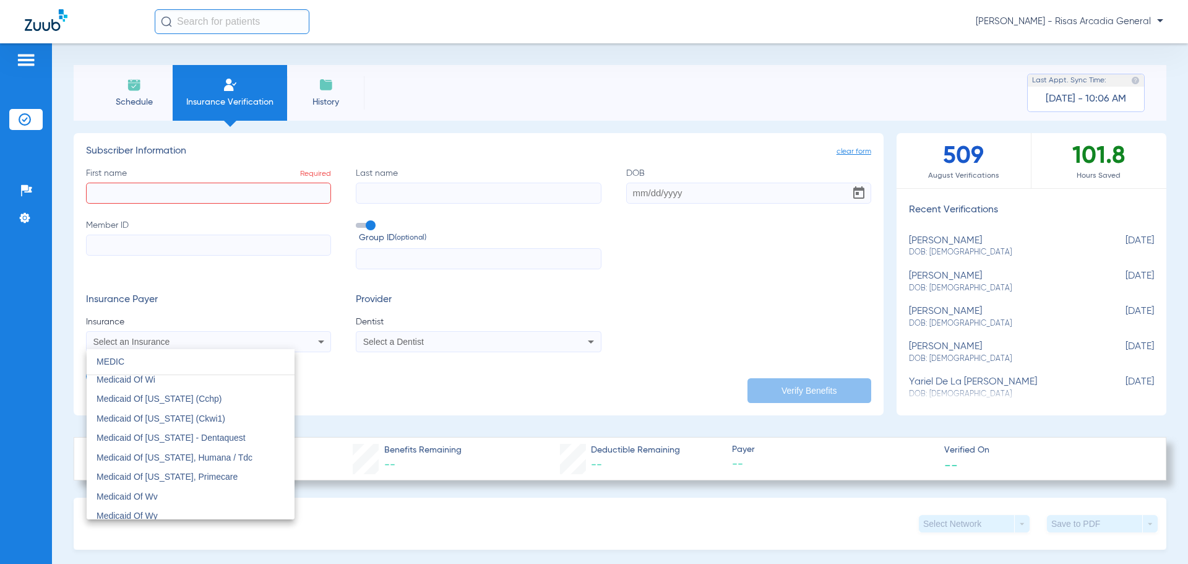
scroll to position [1104, 0]
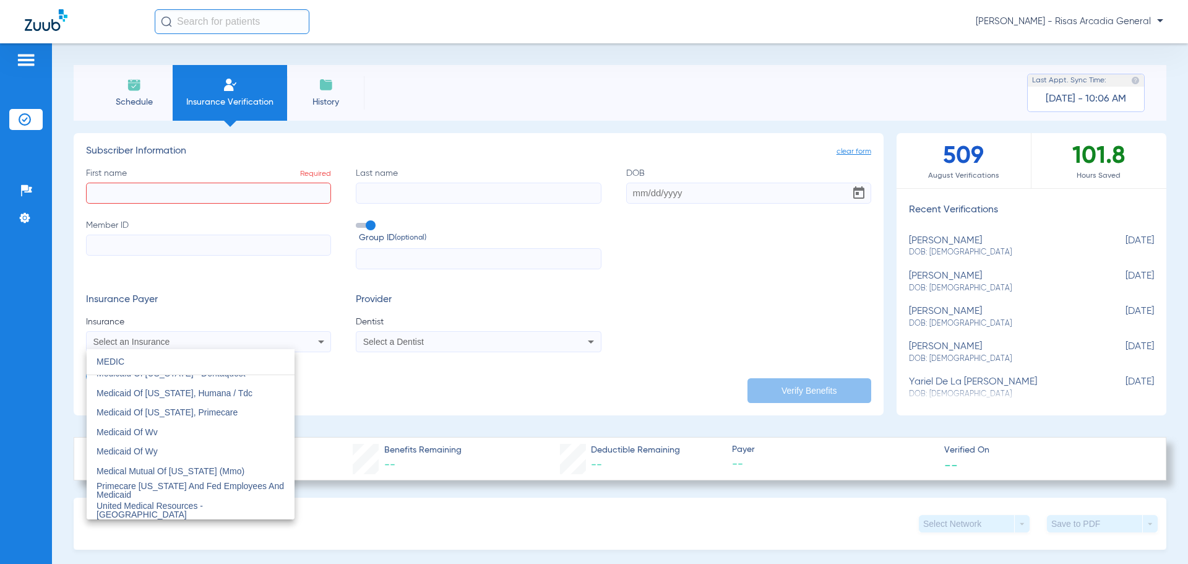
drag, startPoint x: 199, startPoint y: 365, endPoint x: 77, endPoint y: 365, distance: 121.9
click at [77, 365] on div "MEDIC close Ak-medicaid - Bot Amerigroup - Wa Medicare Deltacare [GEOGRAPHIC_DA…" at bounding box center [594, 282] width 1188 height 564
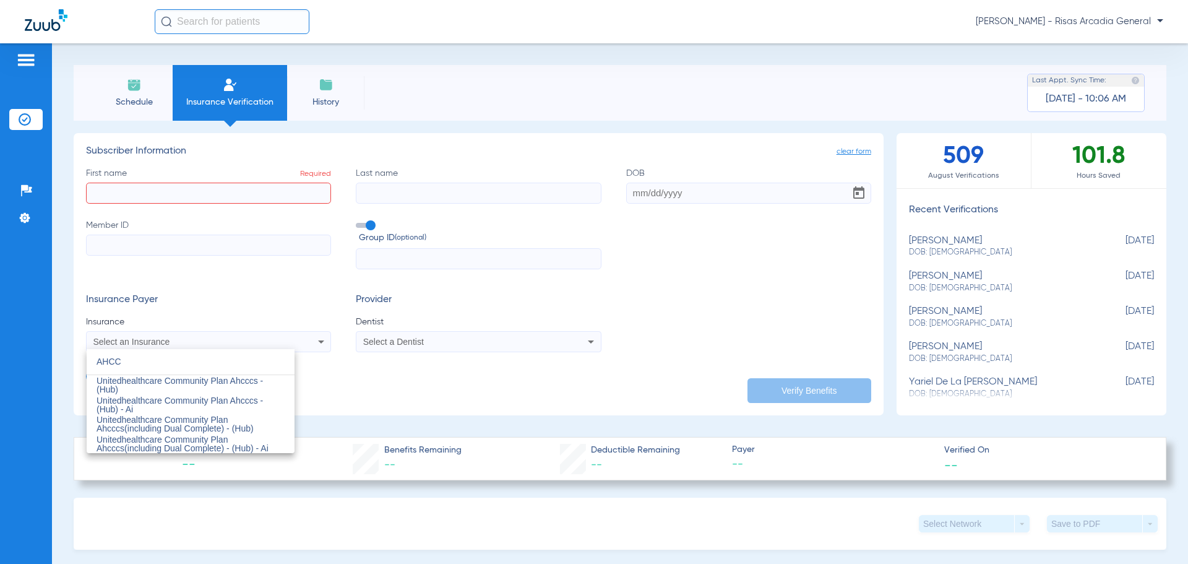
type input "AHCCC"
drag, startPoint x: 175, startPoint y: 362, endPoint x: 46, endPoint y: 360, distance: 128.1
click at [46, 360] on div "AHCCC close Unitedhealthcare Community Plan Ahcccs - (Hub) Unitedhealthcare Com…" at bounding box center [594, 282] width 1188 height 564
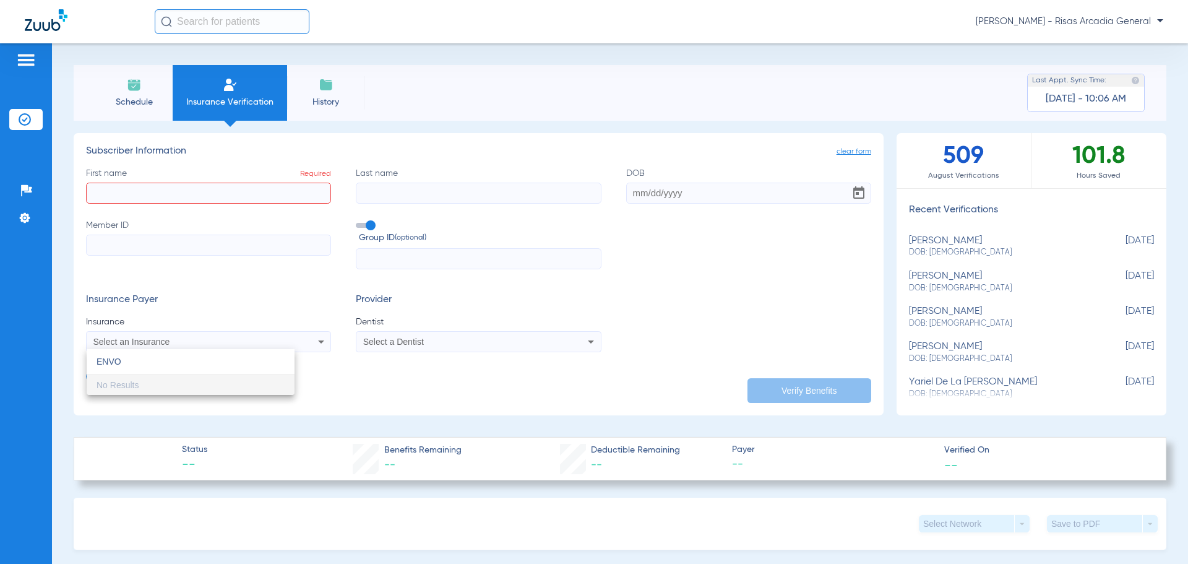
type input "ENVO"
click at [127, 92] on div at bounding box center [594, 282] width 1188 height 564
click at [128, 92] on li "Schedule" at bounding box center [133, 93] width 77 height 56
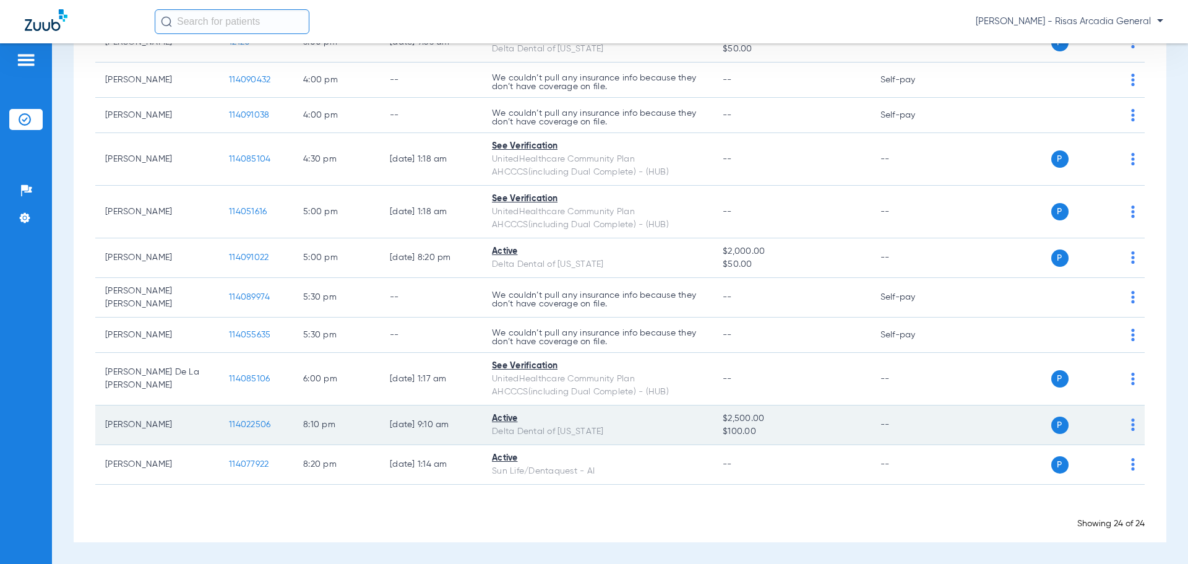
scroll to position [582, 0]
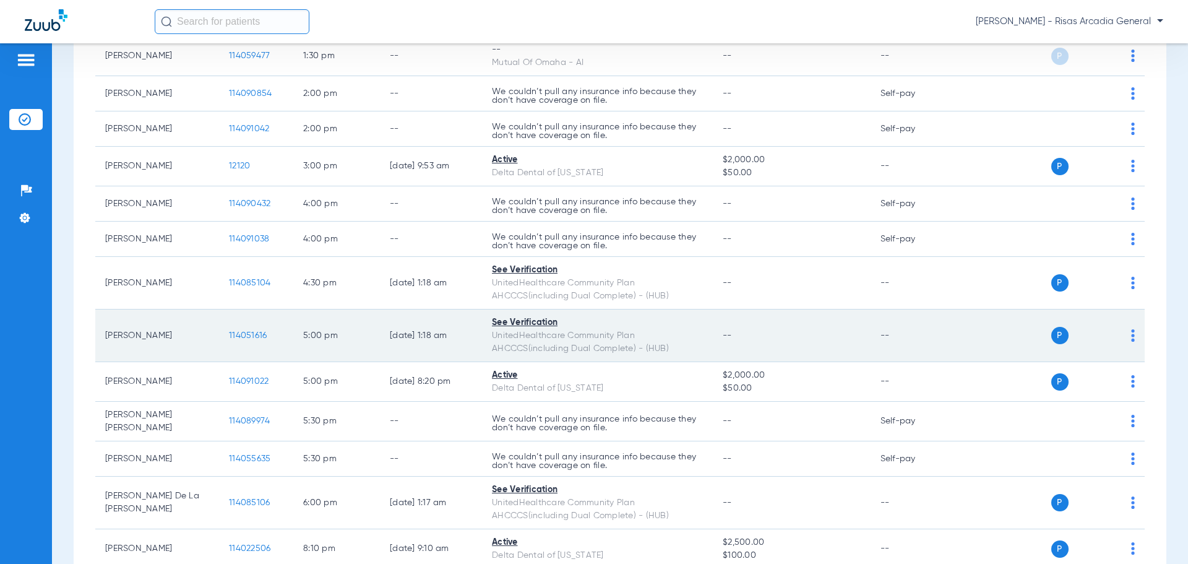
click at [177, 339] on td "[PERSON_NAME]" at bounding box center [157, 335] width 124 height 53
click at [251, 340] on span "114051616" at bounding box center [248, 335] width 38 height 9
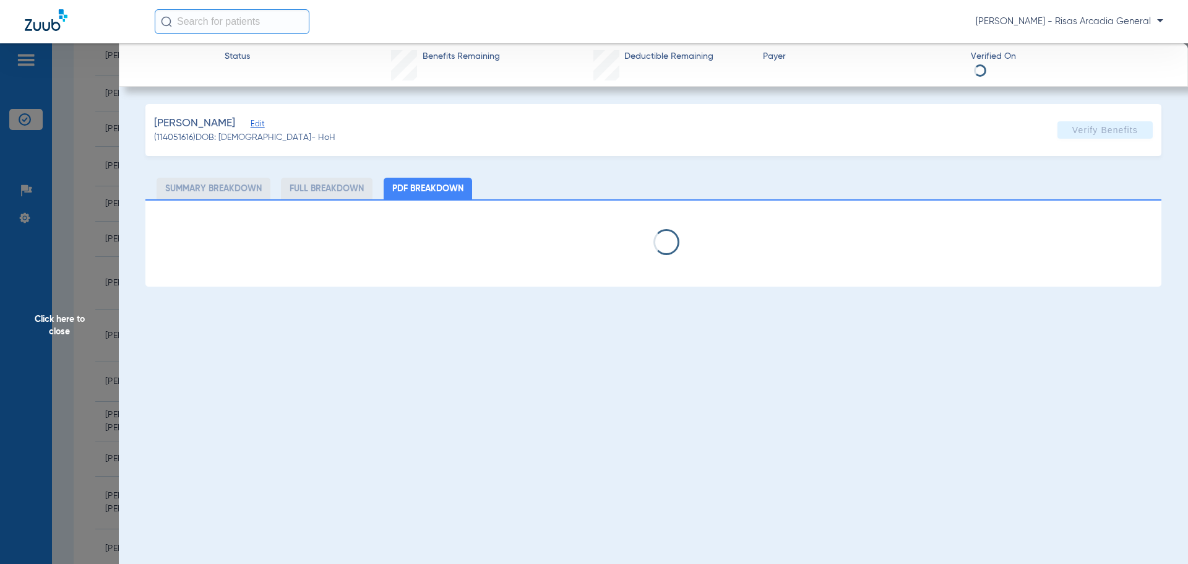
select select "page-width"
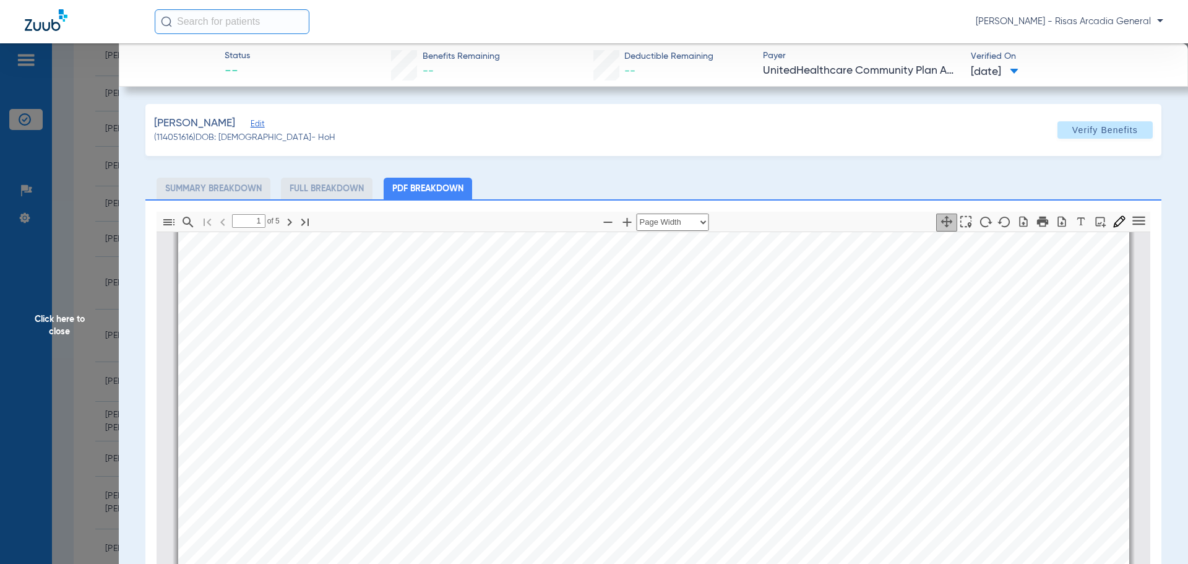
scroll to position [68, 0]
type input "2"
click at [677, 222] on select "Automatic Zoom Actual Size Page Fit Page Width ⁨50⁩% ⁨100⁩% ⁨125⁩% ⁨150⁩% ⁨200⁩…" at bounding box center [673, 222] width 72 height 17
click at [637, 214] on select "Automatic Zoom Actual Size Page Fit Page Width ⁨50⁩% ⁨100⁩% ⁨125⁩% ⁨150⁩% ⁨200⁩…" at bounding box center [673, 222] width 72 height 17
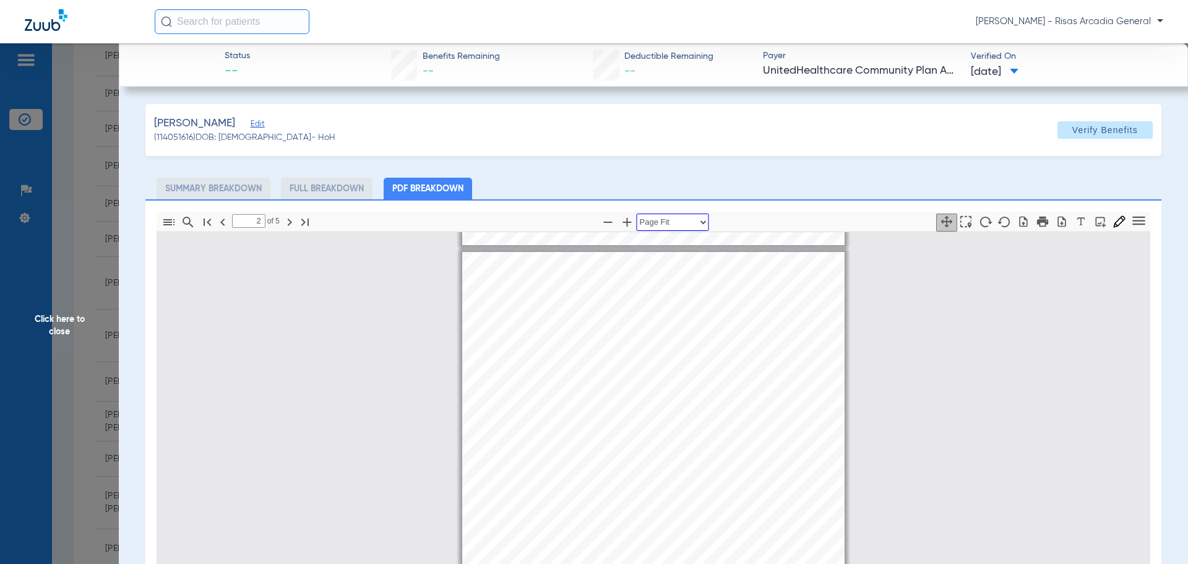
scroll to position [595, 0]
click at [703, 212] on pdf-zoom-dropdown "Automatic Zoom Actual Size Page Fit Page Width ⁨50⁩% ⁨100⁩% ⁨125⁩% ⁨150⁩% ⁨200⁩…" at bounding box center [673, 221] width 72 height 19
click at [699, 214] on select "Automatic Zoom Actual Size Page Fit Page Width ⁨50⁩% ⁨100⁩% ⁨125⁩% ⁨150⁩% ⁨200⁩…" at bounding box center [673, 222] width 72 height 17
click at [637, 214] on select "Automatic Zoom Actual Size Page Fit Page Width ⁨50⁩% ⁨100⁩% ⁨125⁩% ⁨150⁩% ⁨200⁩…" at bounding box center [673, 222] width 72 height 17
click at [660, 223] on select "Automatic Zoom Actual Size Page Fit Page Width ⁨50⁩% ⁨100⁩% ⁨125⁩% ⁨150⁩% ⁨200⁩…" at bounding box center [673, 222] width 72 height 17
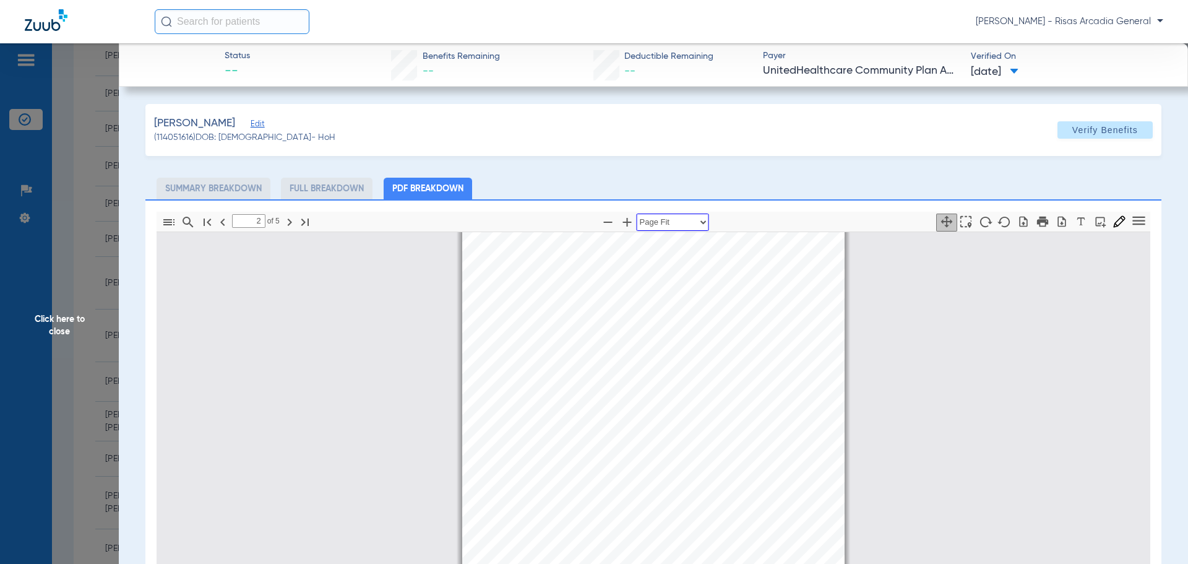
select select "page-actual"
click at [637, 214] on select "Automatic Zoom Actual Size Page Fit Page Width ⁨50⁩% ⁨100⁩% ⁨125⁩% ⁨150⁩% ⁨200⁩…" at bounding box center [673, 222] width 72 height 17
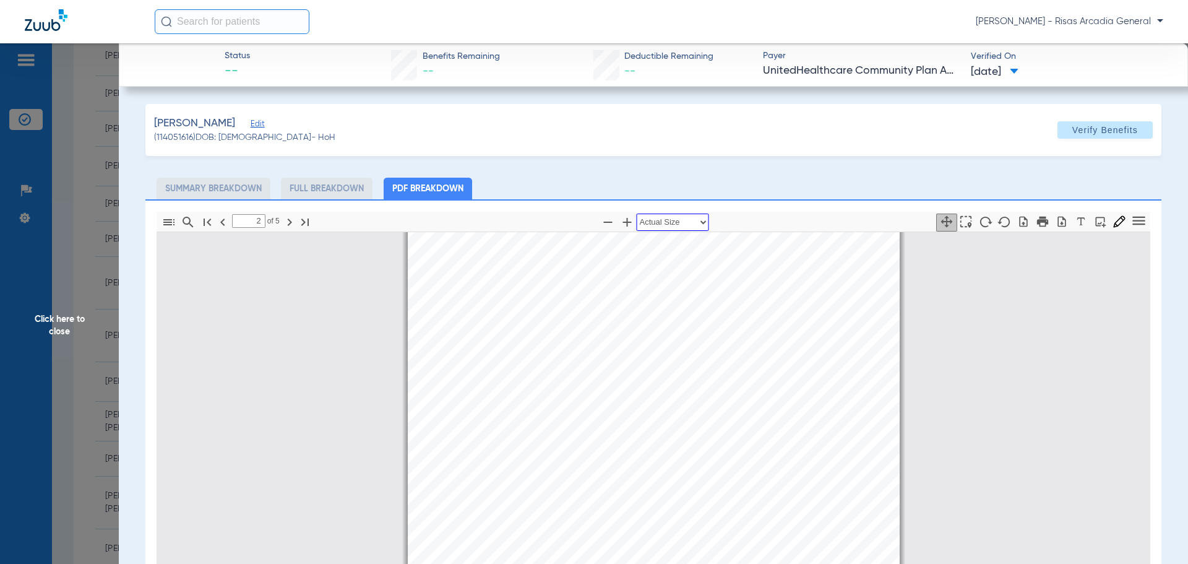
scroll to position [824, 0]
